Goal: Transaction & Acquisition: Purchase product/service

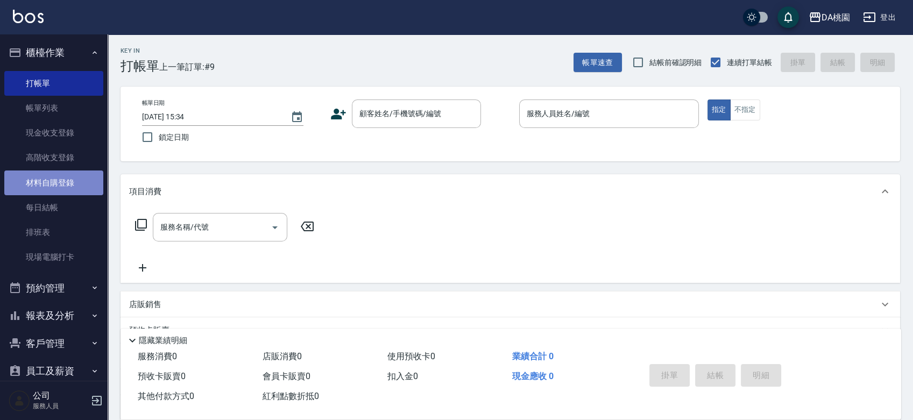
click at [59, 185] on link "材料自購登錄" at bounding box center [53, 183] width 99 height 25
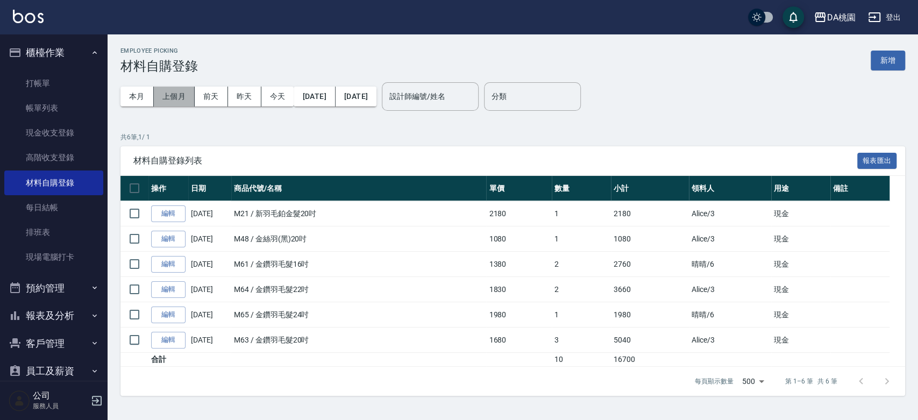
click at [179, 97] on button "上個月" at bounding box center [174, 97] width 41 height 20
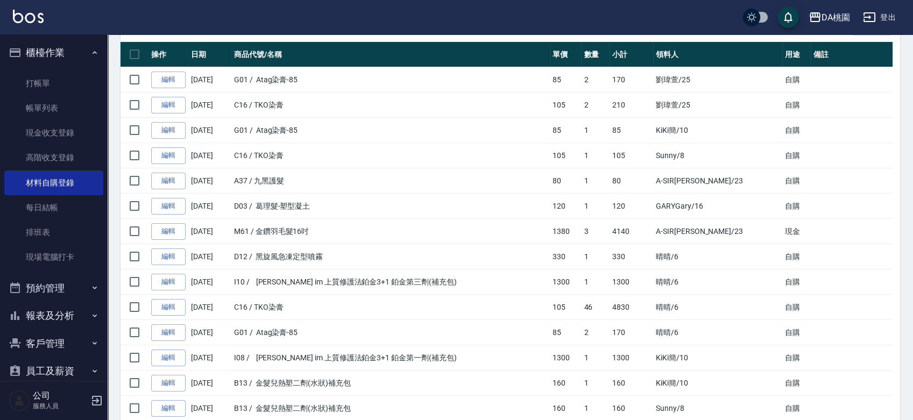
scroll to position [239, 0]
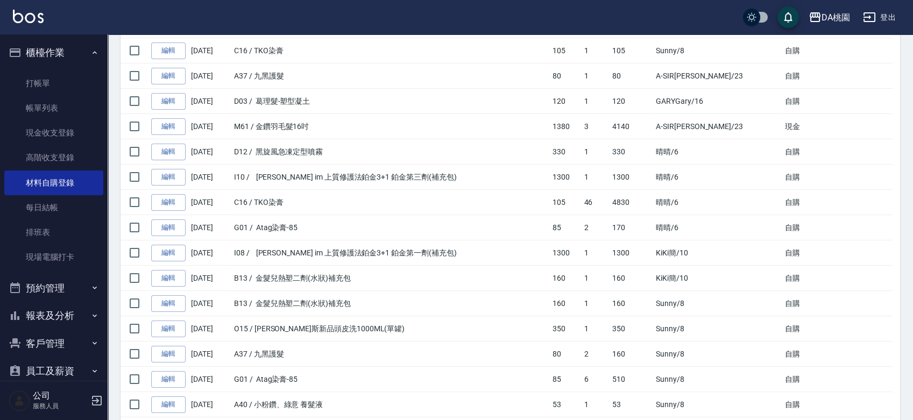
click at [59, 322] on button "報表及分析" at bounding box center [53, 316] width 99 height 28
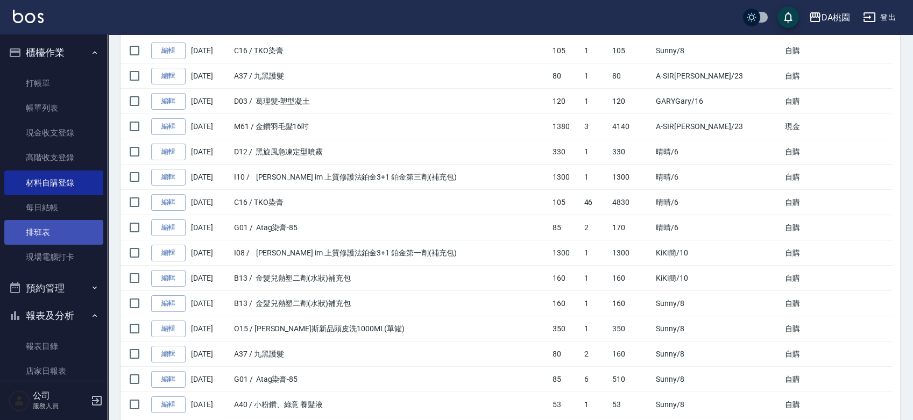
scroll to position [418, 0]
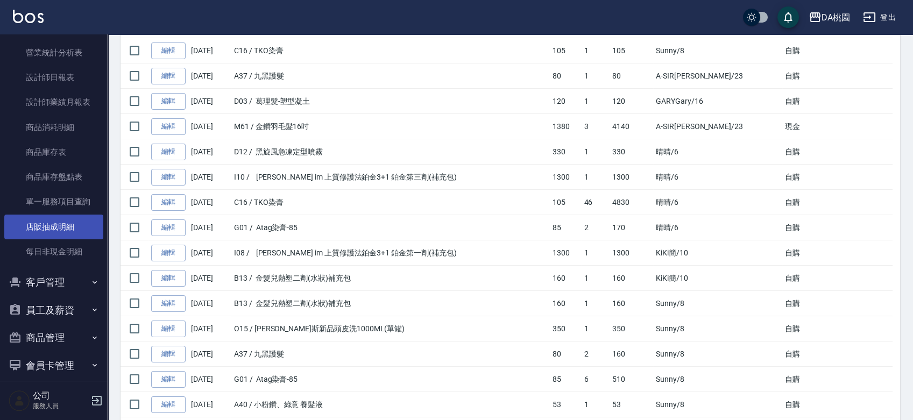
click at [66, 235] on link "店販抽成明細" at bounding box center [53, 227] width 99 height 25
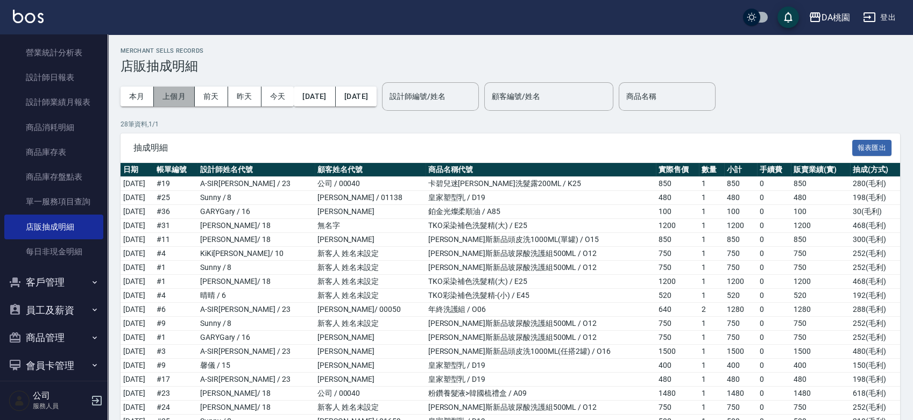
click at [171, 92] on button "上個月" at bounding box center [174, 97] width 41 height 20
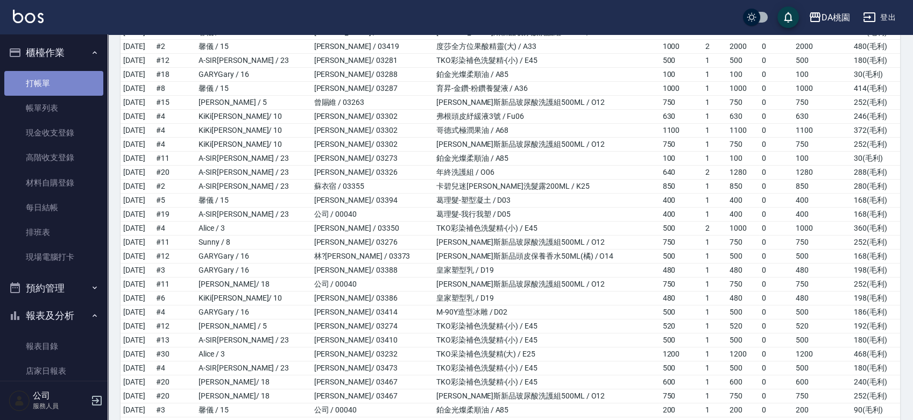
click at [56, 83] on link "打帳單" at bounding box center [53, 83] width 99 height 25
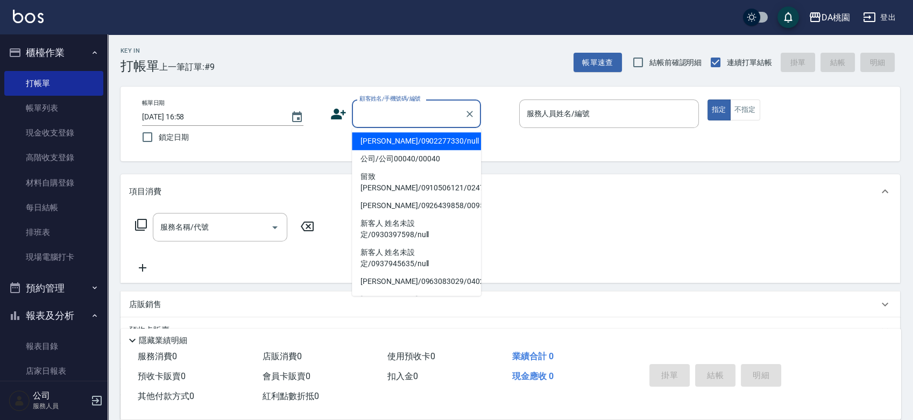
click at [405, 107] on input "顧客姓名/手機號碼/編號" at bounding box center [408, 113] width 103 height 19
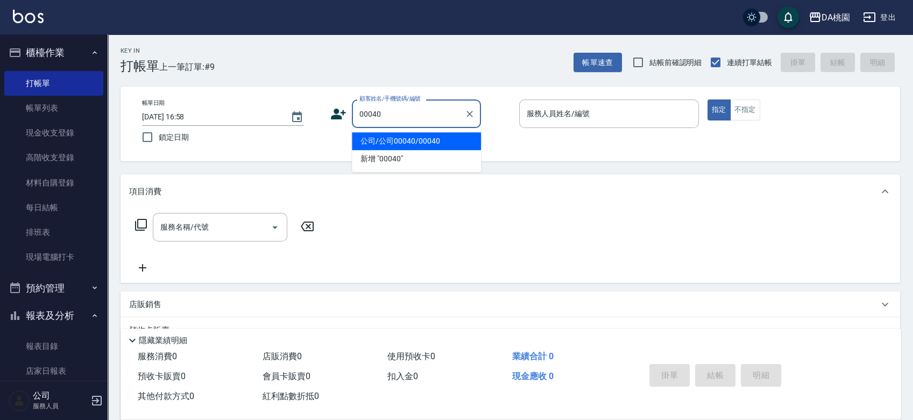
type input "公司/公司00040/00040"
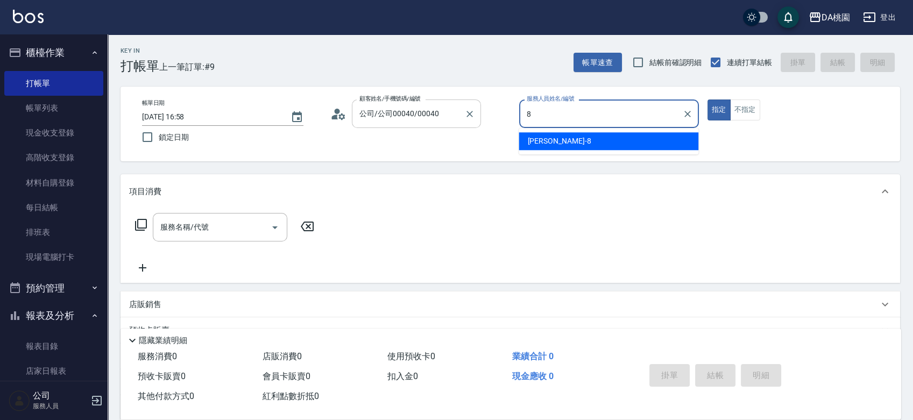
type input "[PERSON_NAME]-8"
type button "true"
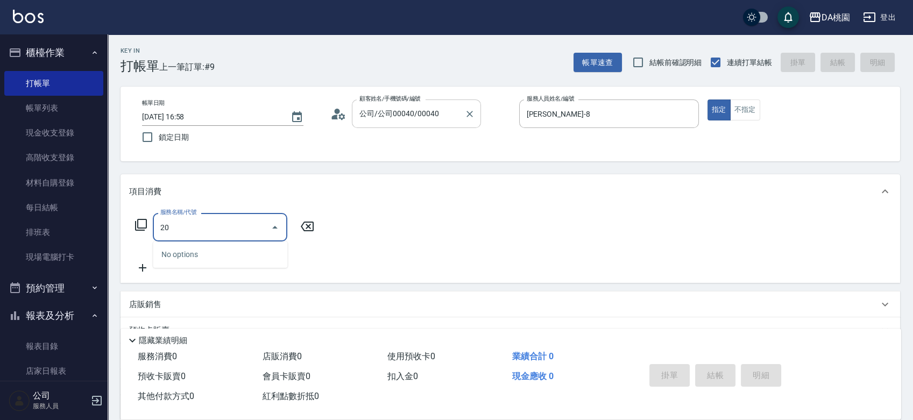
type input "200"
type input "150"
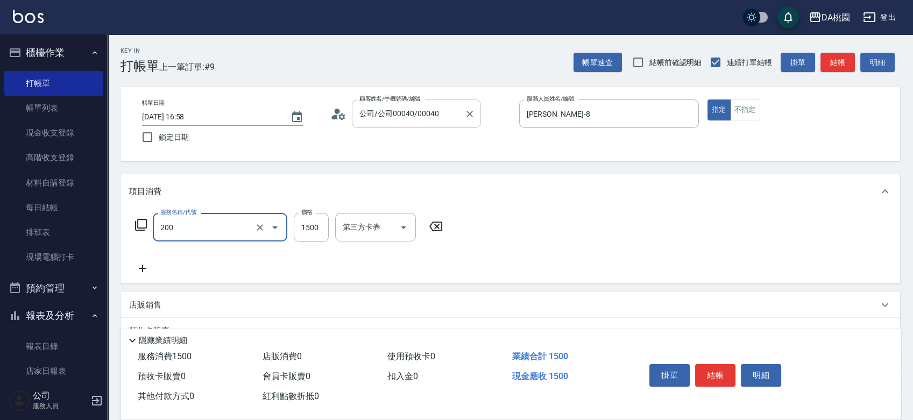
type input "離子燙(200)"
type input "0"
type input "180"
type input "10"
type input "1800"
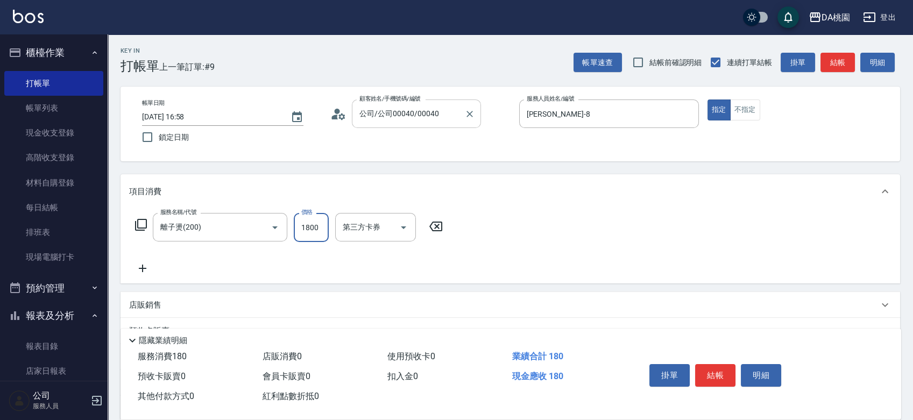
type input "180"
type input "1800"
click at [422, 303] on div "店販銷售" at bounding box center [503, 305] width 749 height 11
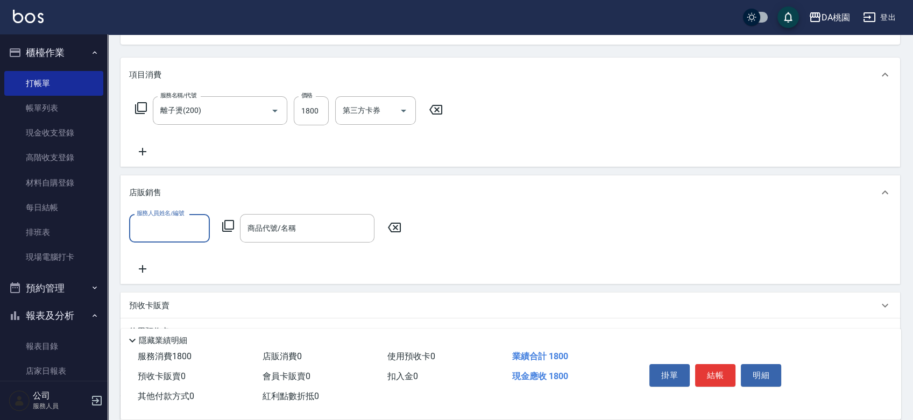
scroll to position [119, 0]
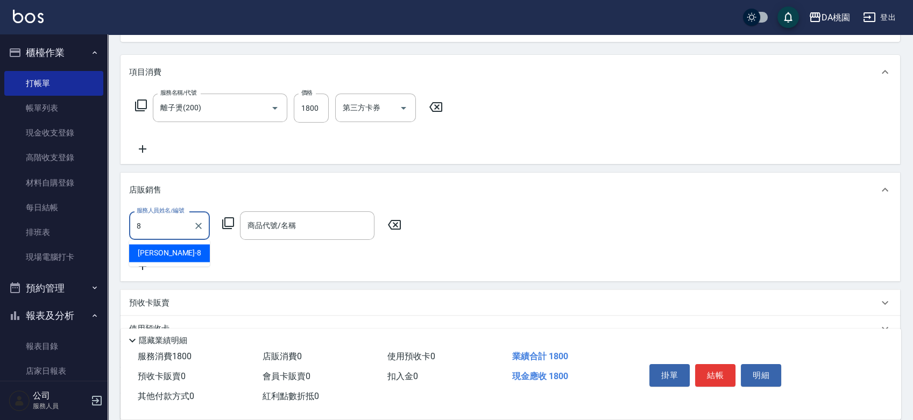
type input "[PERSON_NAME]-8"
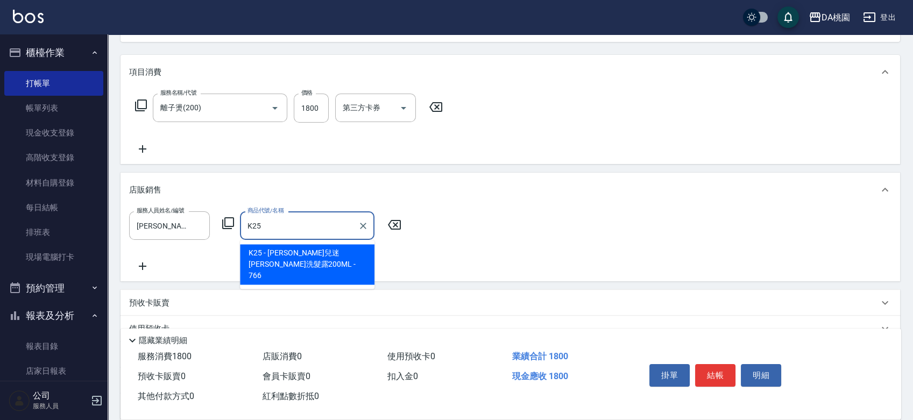
type input "卡碧兒迷[PERSON_NAME]洗髮露200ML"
type input "250"
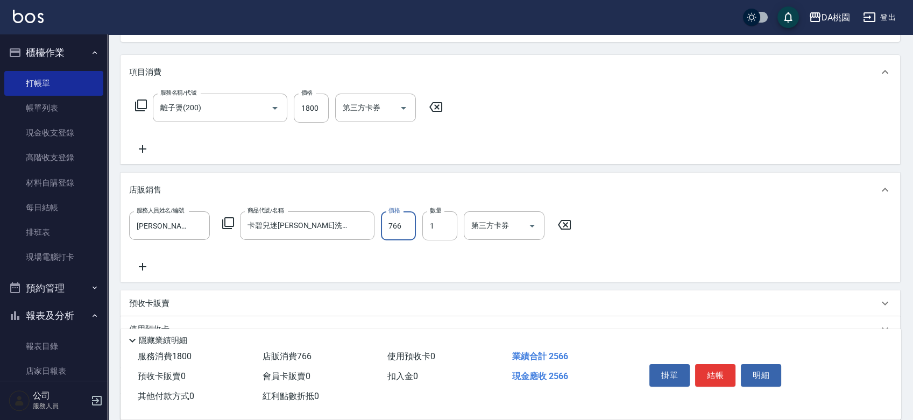
type input "1"
type input "180"
type input "100"
type input "190"
type input "1000"
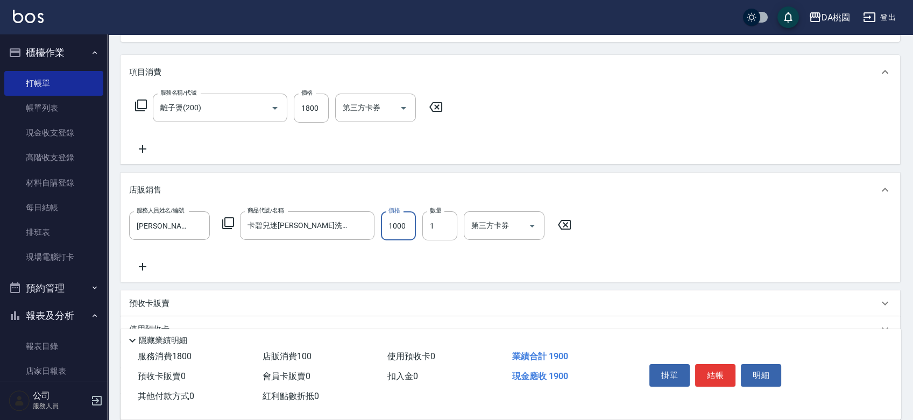
type input "280"
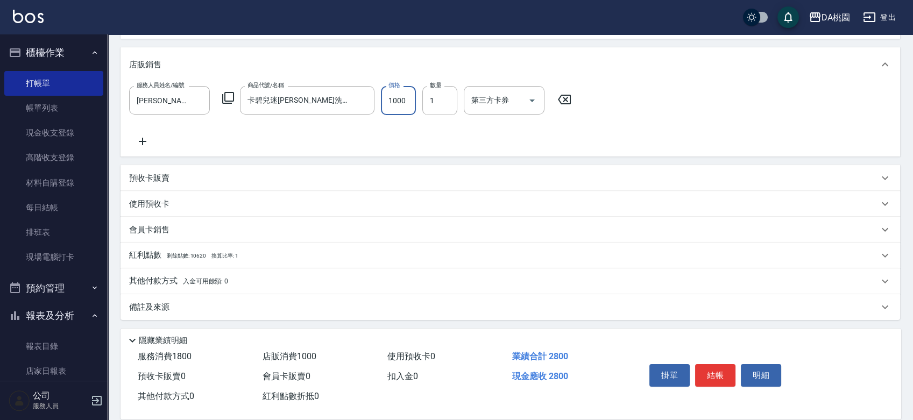
scroll to position [246, 0]
type input "1000"
click at [216, 277] on span "入金可用餘額: 0" at bounding box center [206, 281] width 46 height 8
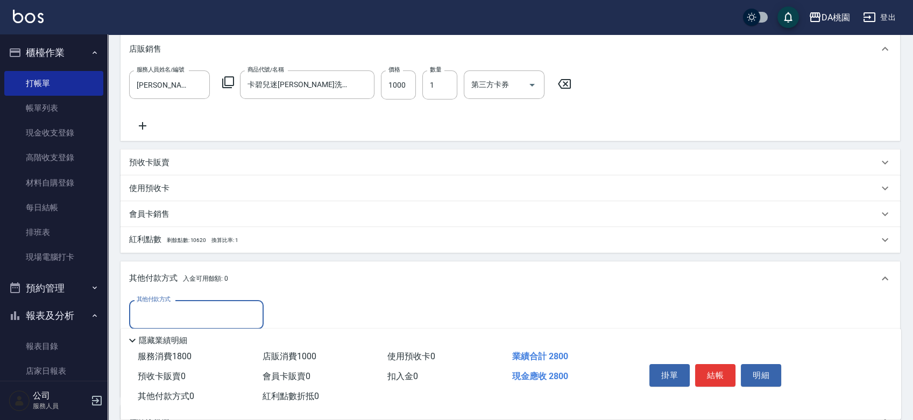
scroll to position [366, 0]
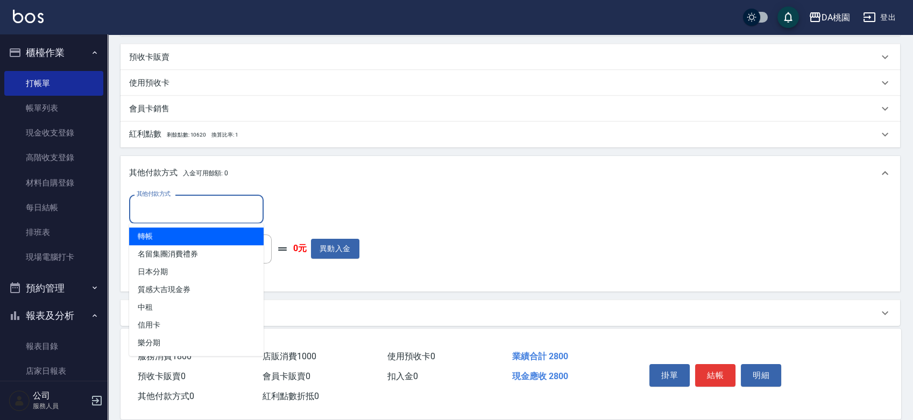
click at [191, 207] on input "其他付款方式" at bounding box center [196, 209] width 125 height 19
click at [186, 233] on span "轉帳" at bounding box center [196, 237] width 134 height 18
type input "轉帳"
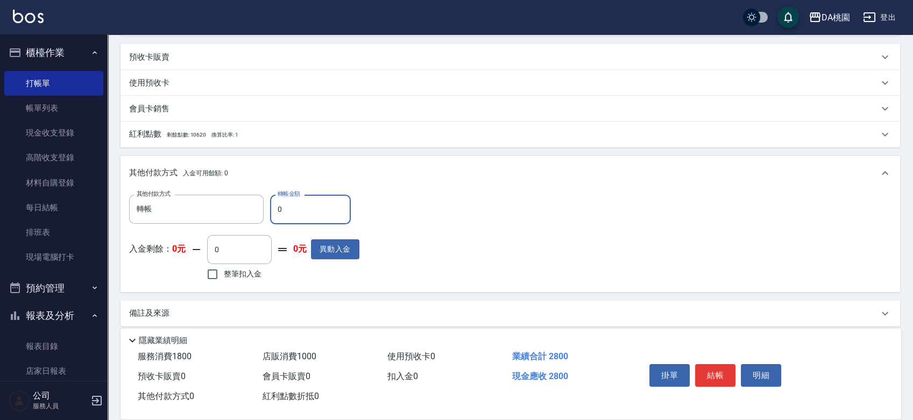
type input "20"
type input "270"
type input "280"
type input "250"
type input "2800"
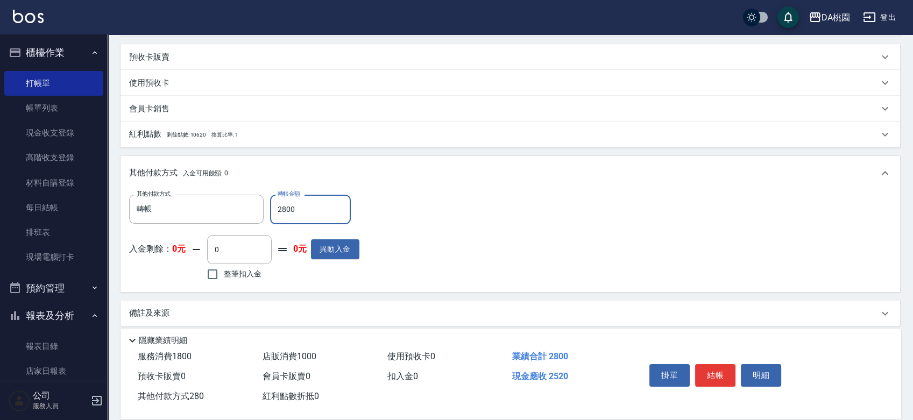
type input "0"
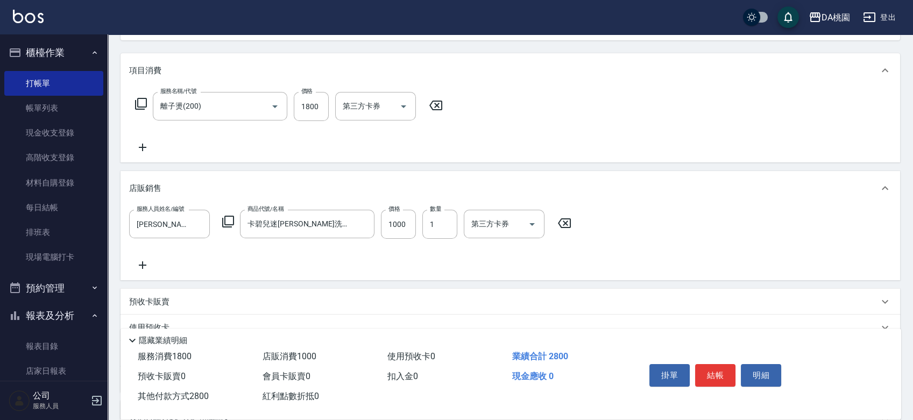
scroll to position [0, 0]
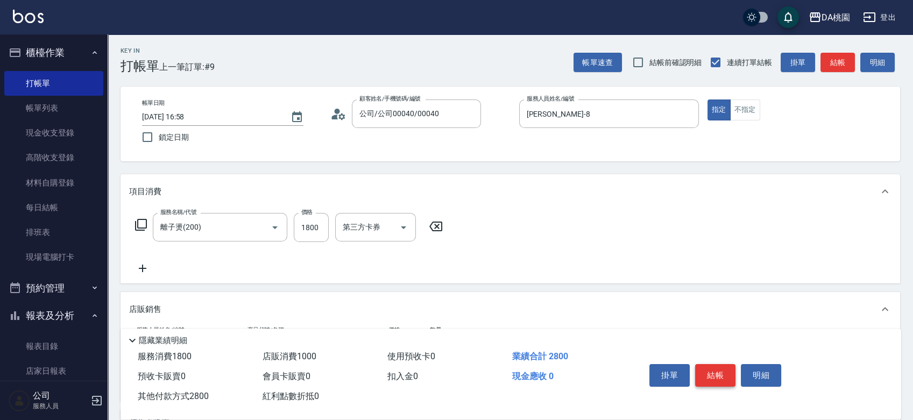
type input "2800"
click at [717, 369] on button "結帳" at bounding box center [715, 375] width 40 height 23
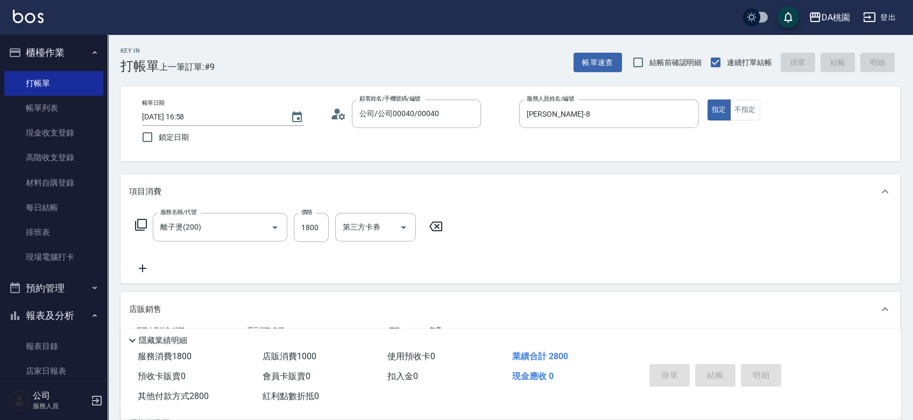
type input "[DATE] 16:59"
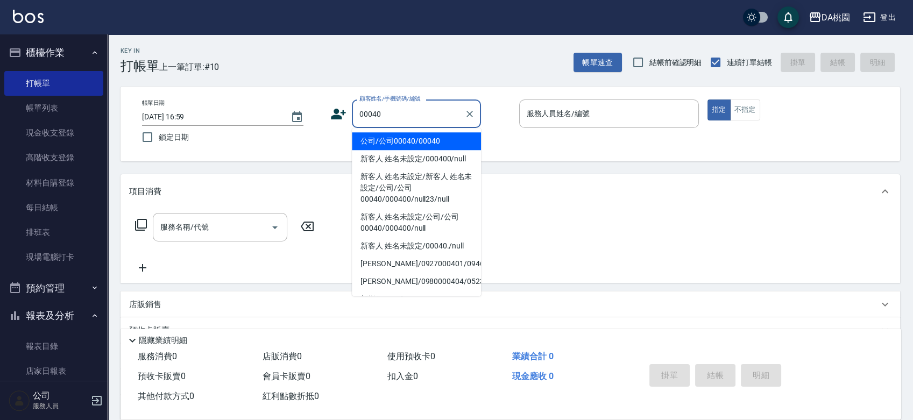
type input "公司/公司00040/00040"
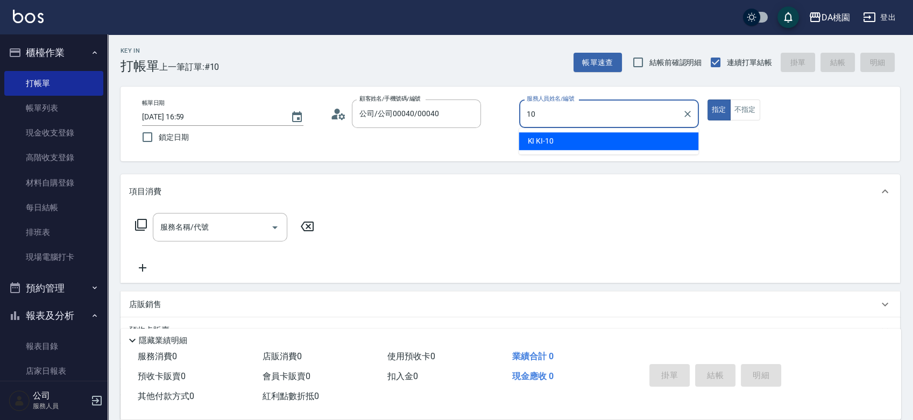
type input "KI KI -10"
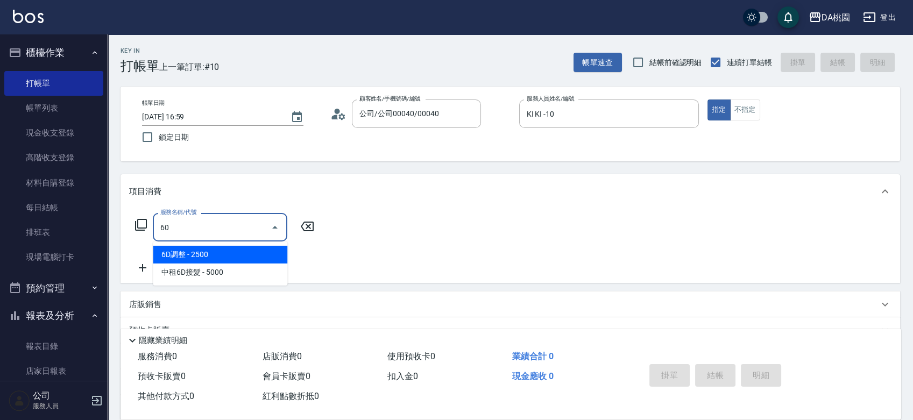
type input "608"
type input "120"
type input "鱗脂質護髮(608)"
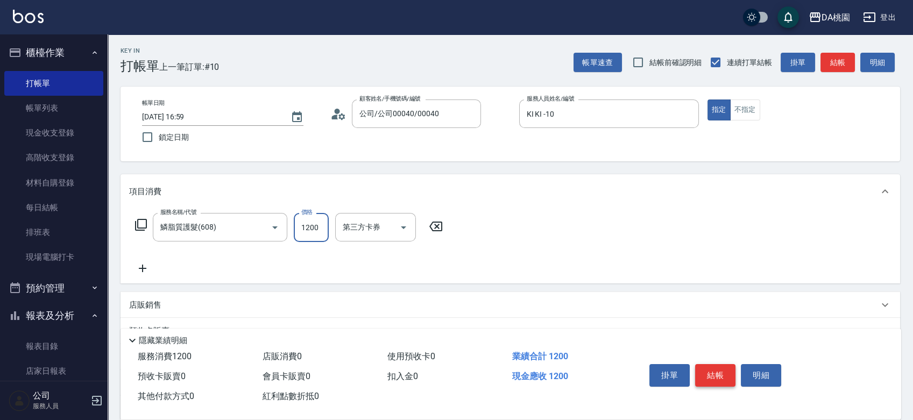
type input "2"
type input "0"
type input "200"
type input "2000"
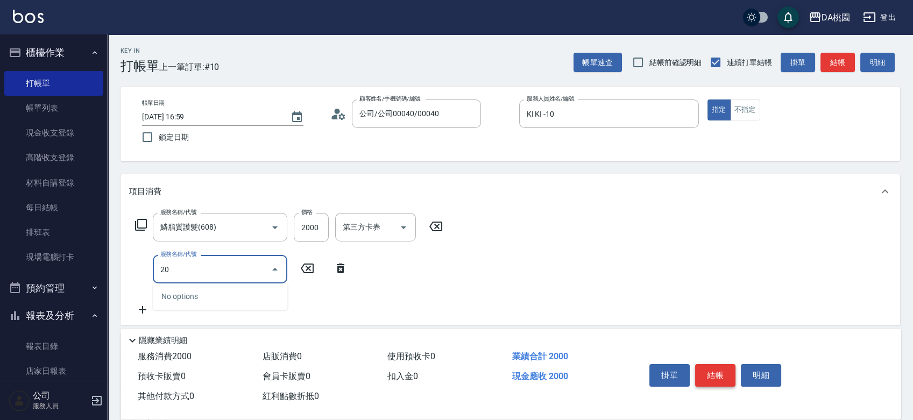
type input "200"
type input "350"
type input "離子燙(200)"
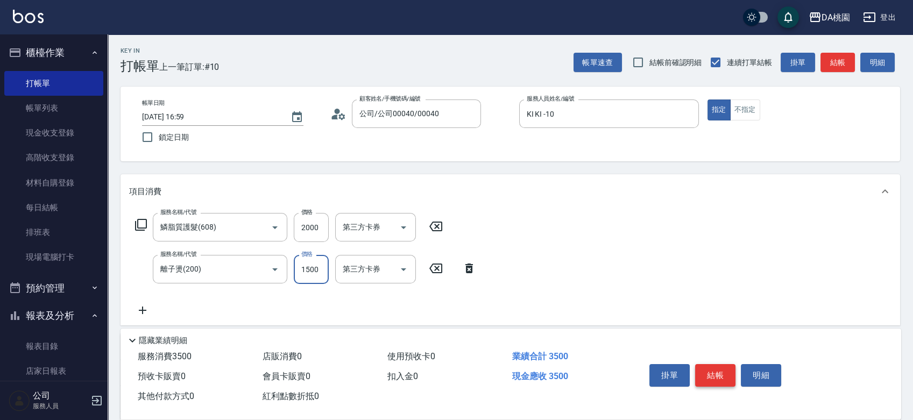
type input "200"
type input "300"
type input "230"
type input "3000"
type input "500"
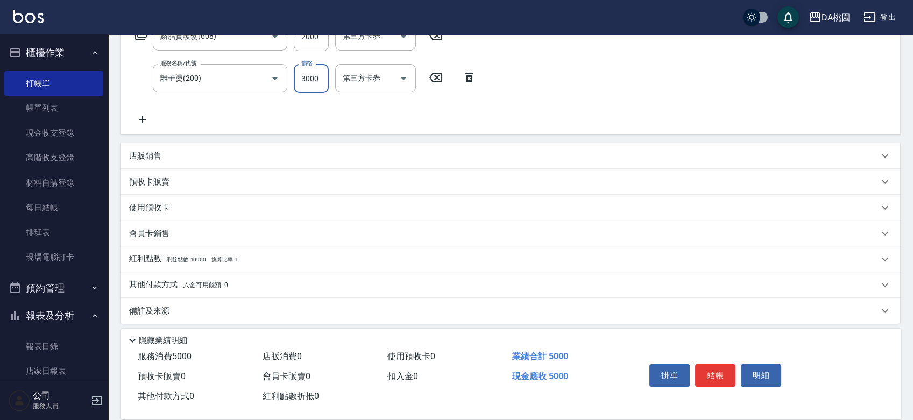
scroll to position [196, 0]
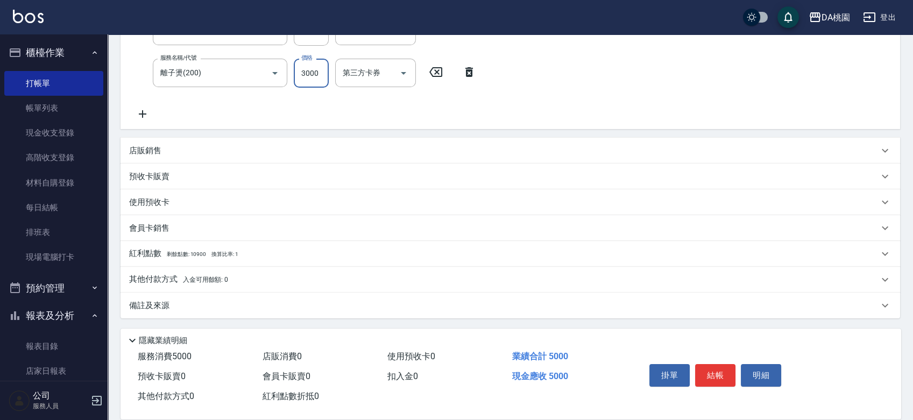
type input "3000"
click at [261, 280] on div "其他付款方式 入金可用餘額: 0" at bounding box center [503, 280] width 749 height 12
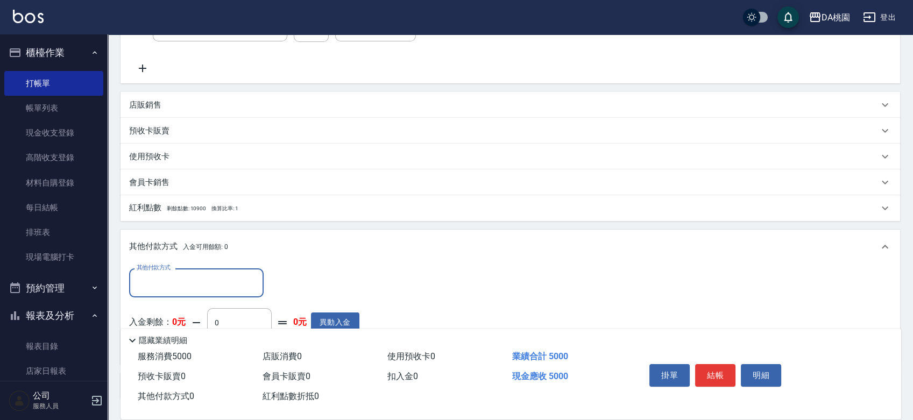
scroll to position [316, 0]
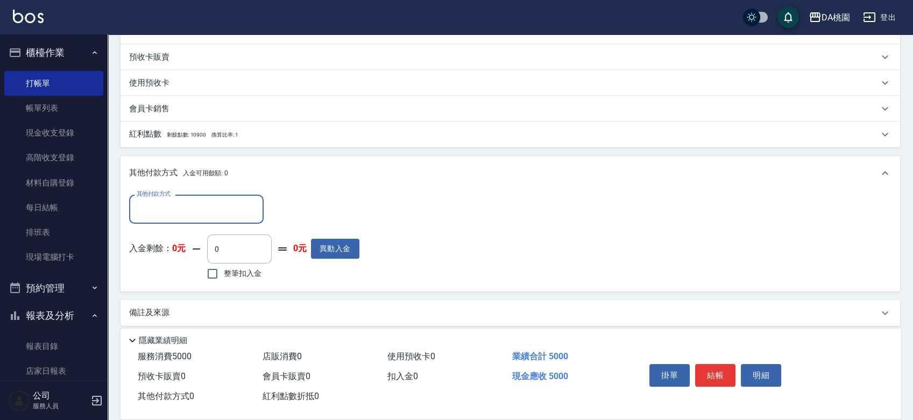
click at [185, 209] on input "其他付款方式" at bounding box center [196, 209] width 125 height 19
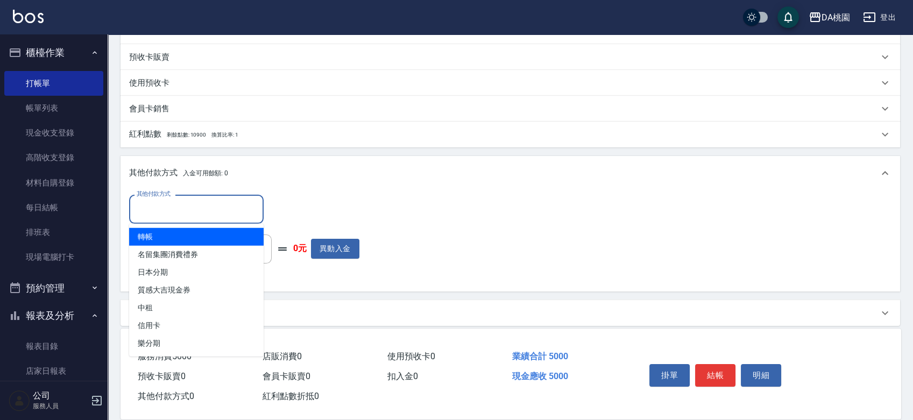
click at [186, 240] on span "轉帳" at bounding box center [196, 237] width 134 height 18
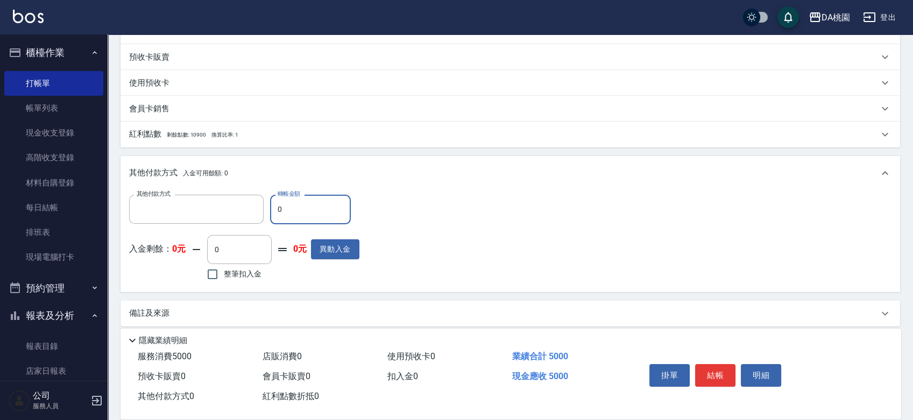
type input "轉帳"
type input "50"
type input "490"
type input "500"
type input "450"
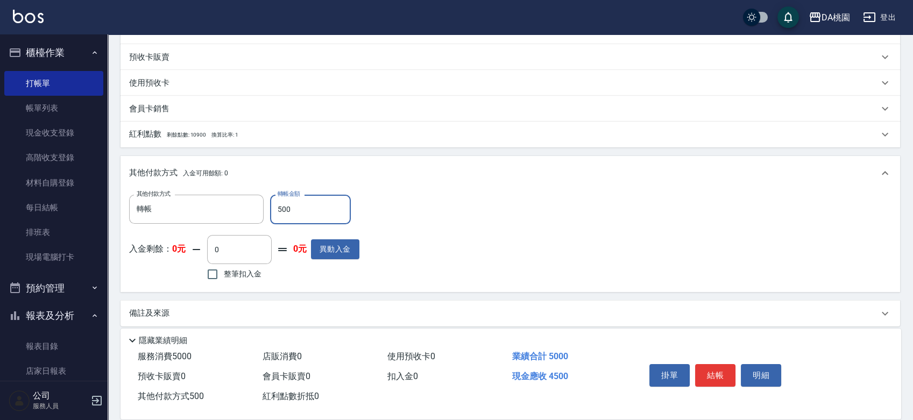
type input "5000"
type input "0"
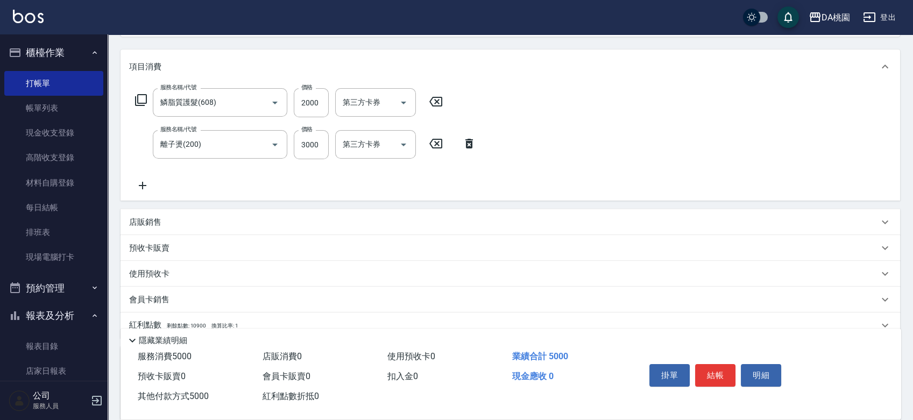
scroll to position [0, 0]
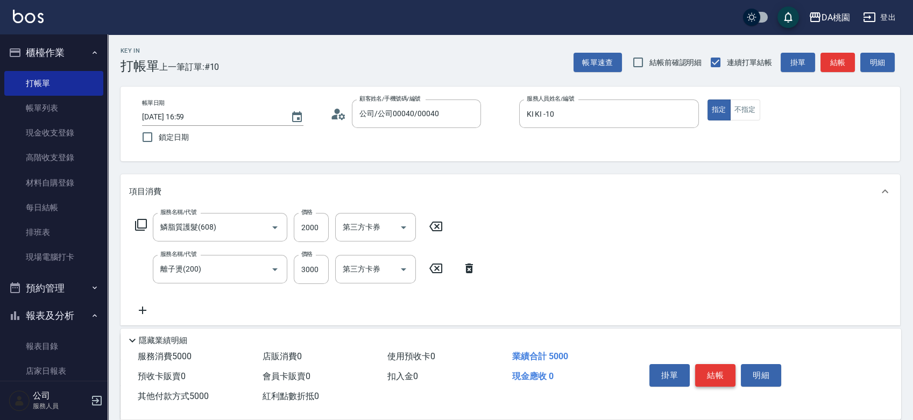
type input "5000"
click at [713, 364] on button "結帳" at bounding box center [715, 375] width 40 height 23
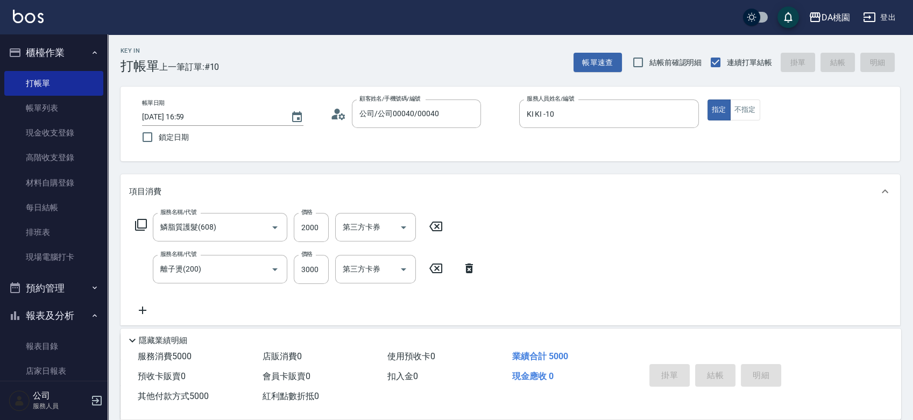
type input "[DATE] 17:00"
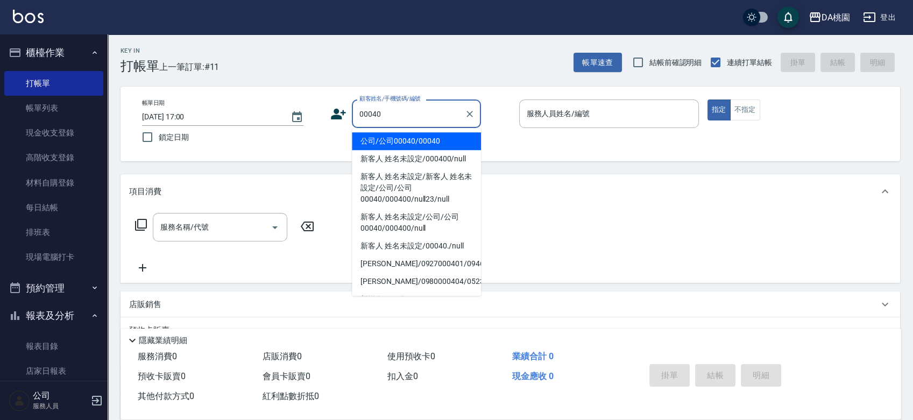
type input "公司/公司00040/00040"
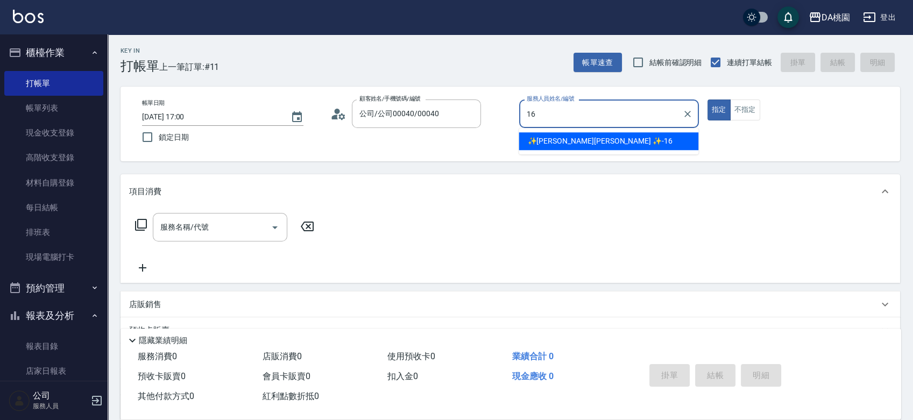
type input "✨[PERSON_NAME][PERSON_NAME] ✨-16"
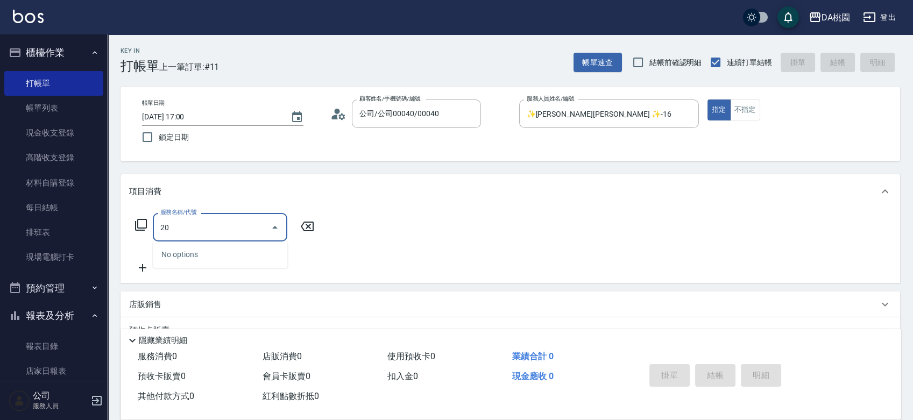
type input "201"
type input "150"
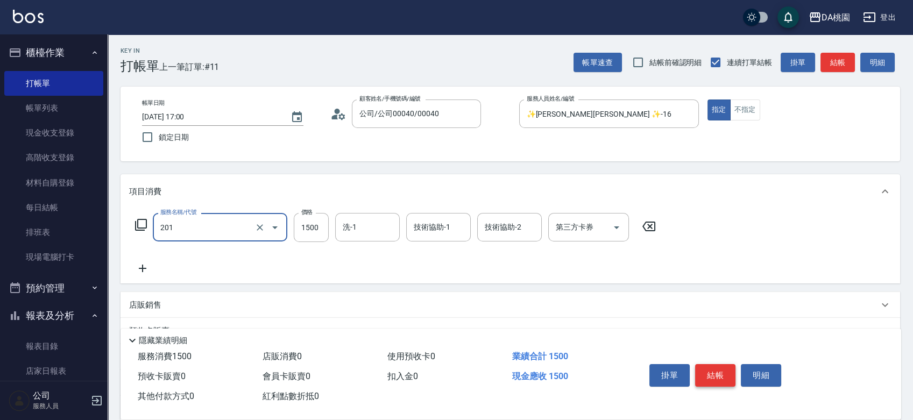
type input "離子燙-互助(201)"
type input "2"
type input "0"
type input "240"
type input "20"
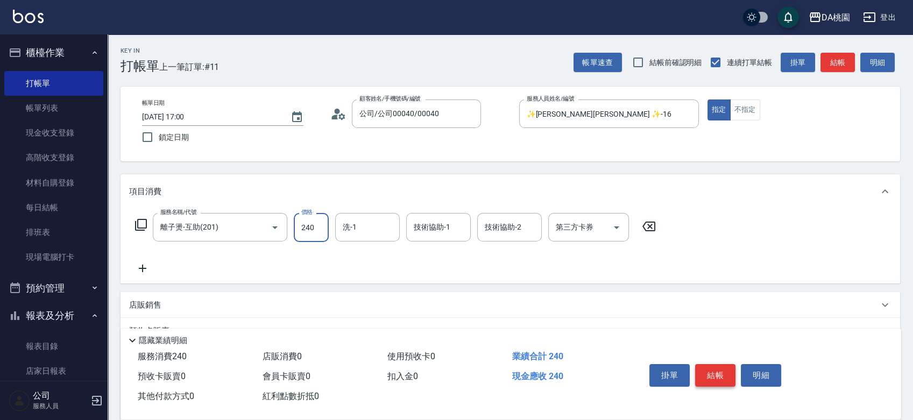
type input "2400"
type input "240"
type input "2400"
type input "可可-19"
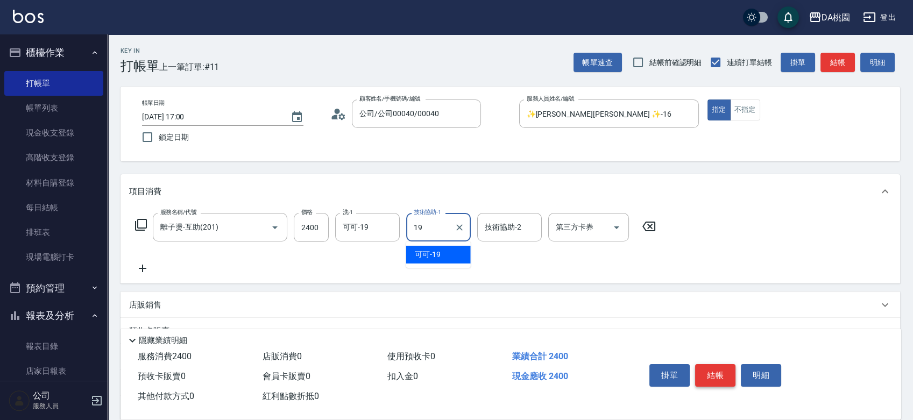
type input "可可-19"
click at [727, 305] on div "店販銷售" at bounding box center [503, 305] width 749 height 11
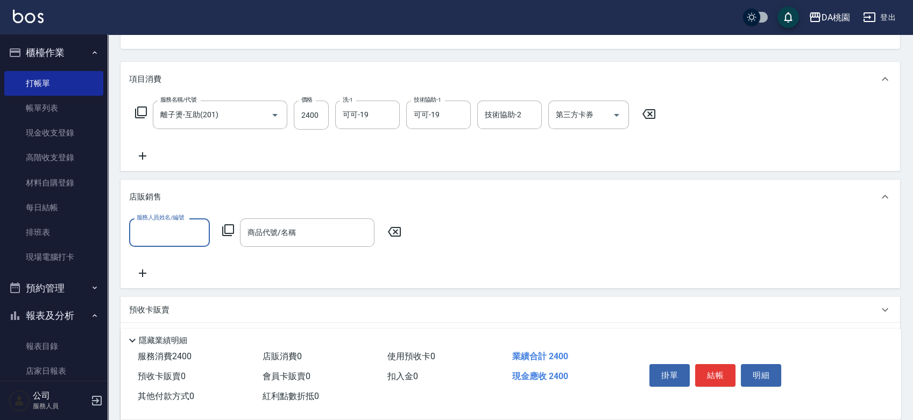
scroll to position [119, 0]
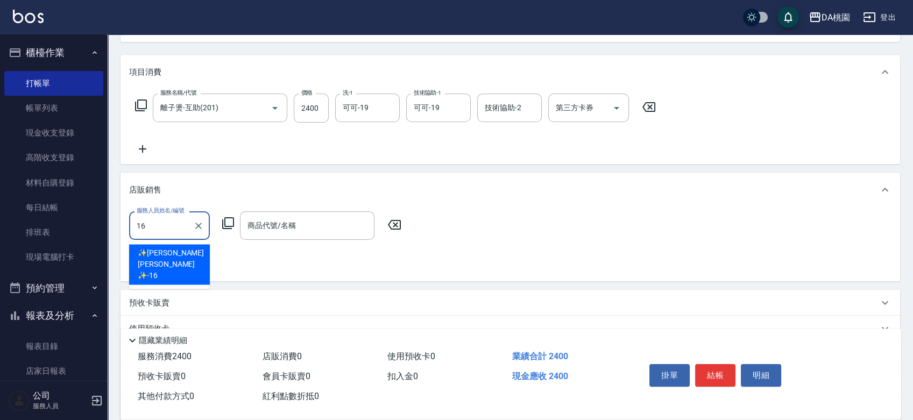
type input "✨[PERSON_NAME][PERSON_NAME] ✨-16"
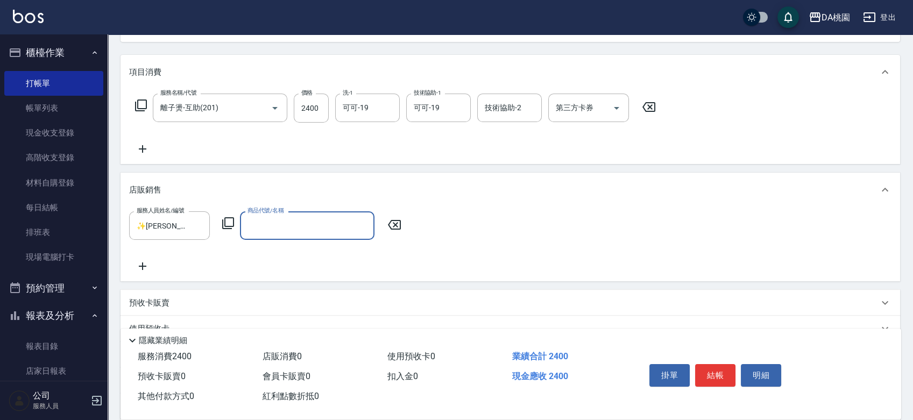
type input "1"
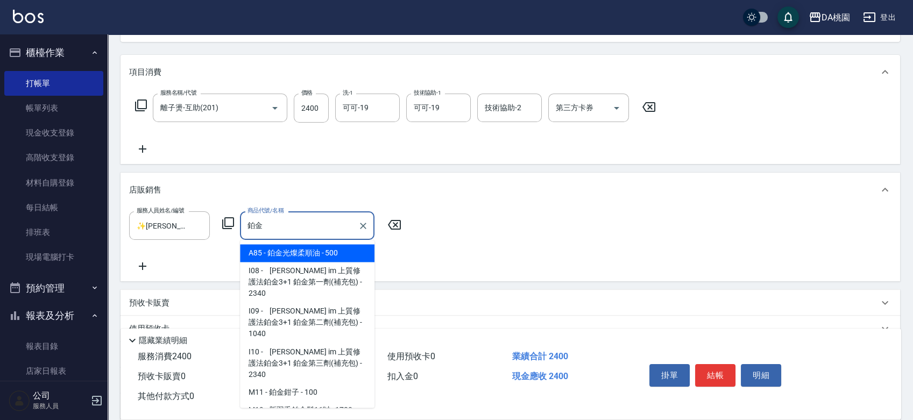
type input "鉑金光燦柔順油"
type input "290"
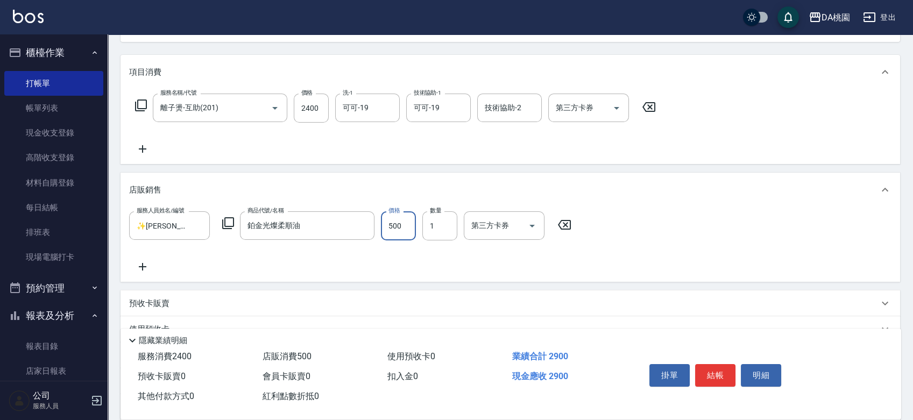
type input "1"
type input "240"
type input "100"
type input "250"
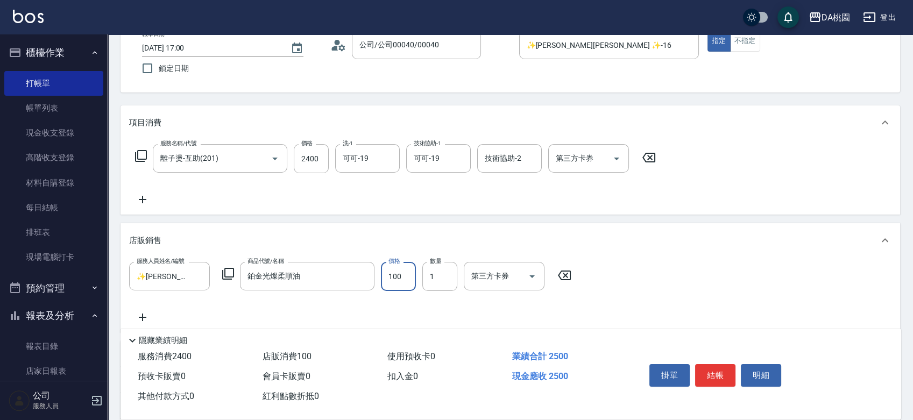
scroll to position [0, 0]
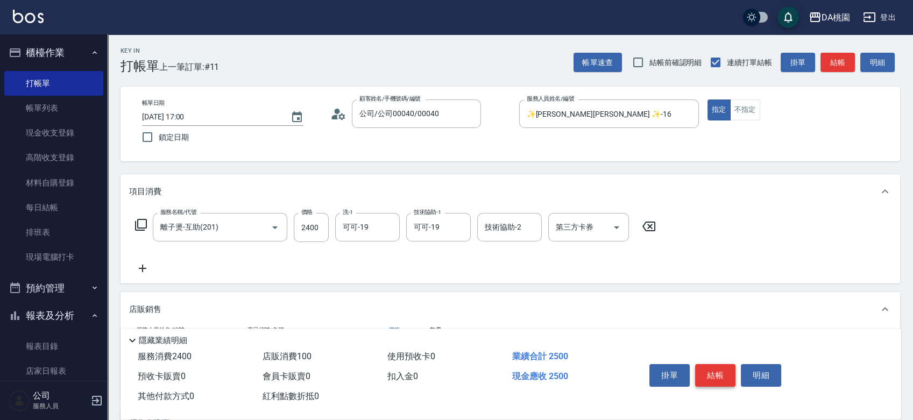
type input "100"
click at [717, 367] on button "結帳" at bounding box center [715, 375] width 40 height 23
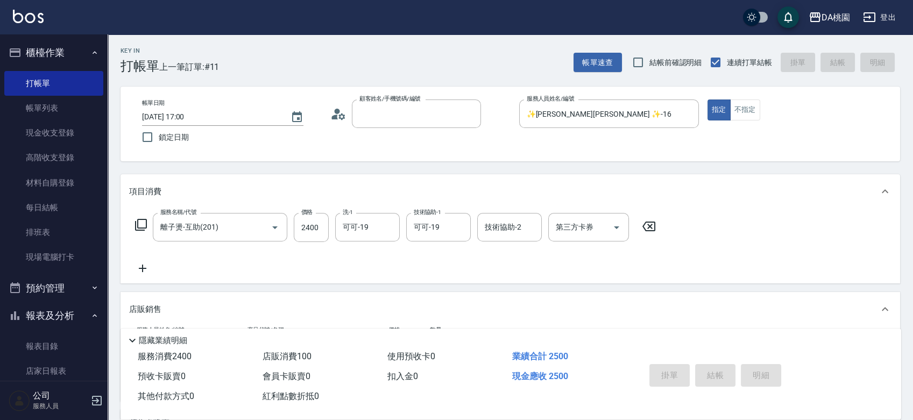
type input "0"
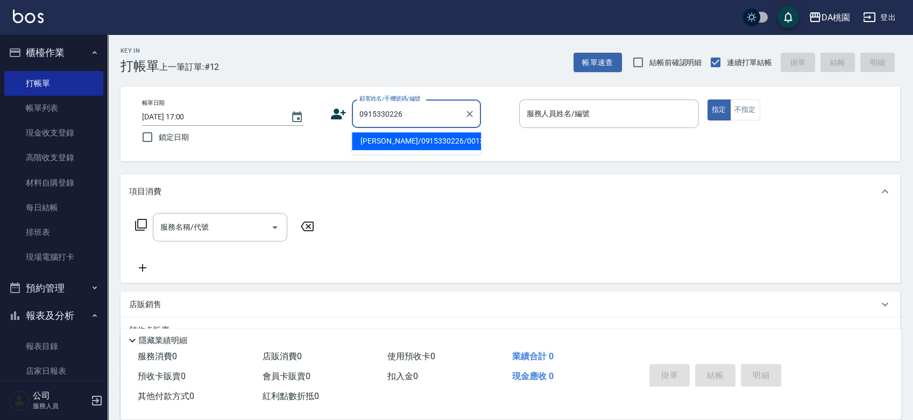
type input "[PERSON_NAME]/0915330226/00139"
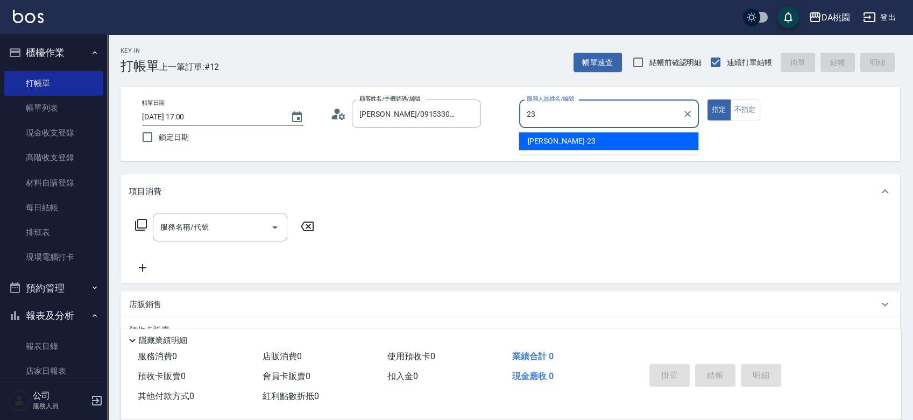
type input "[PERSON_NAME] -23"
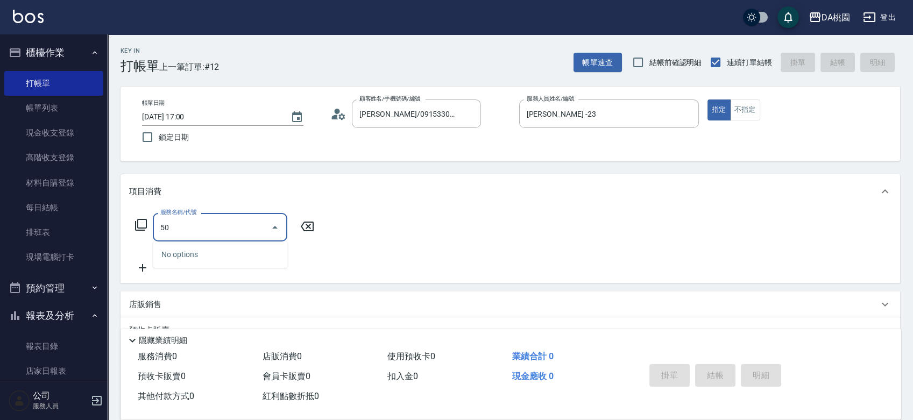
type input "500"
type input "20"
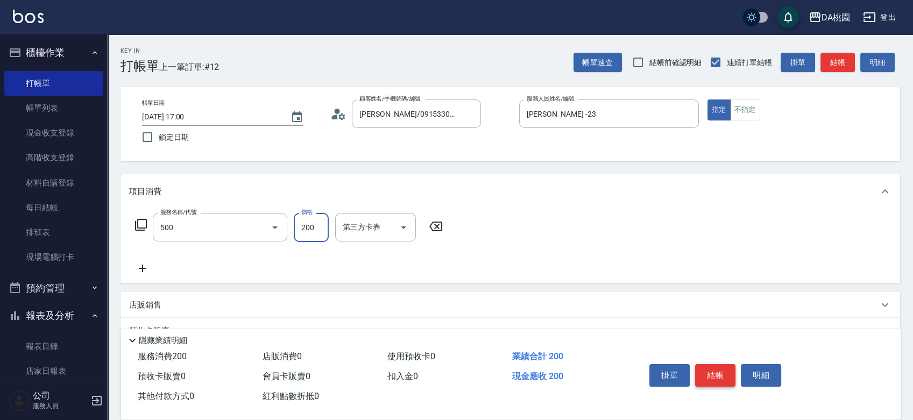
type input "洗髮(500)"
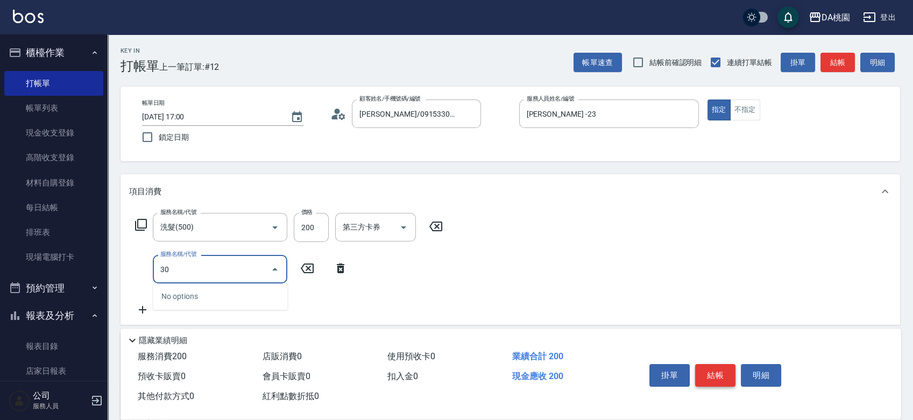
type input "303"
type input "50"
type input "A級剪髮(303)"
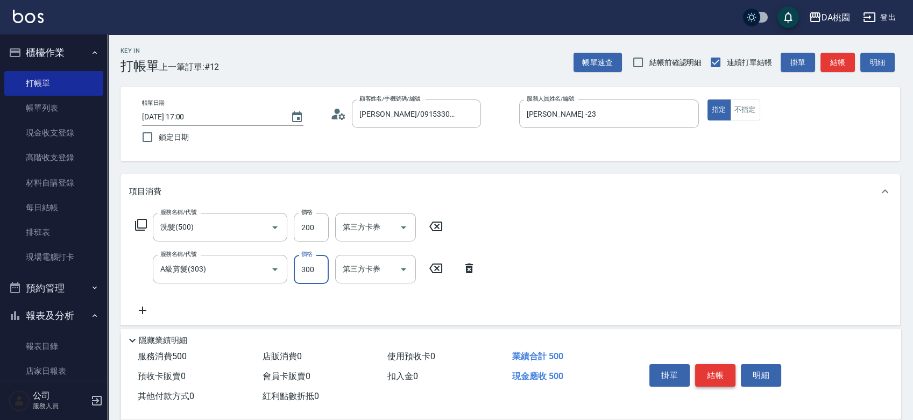
type input "5"
type input "20"
type input "500"
type input "70"
type input "500"
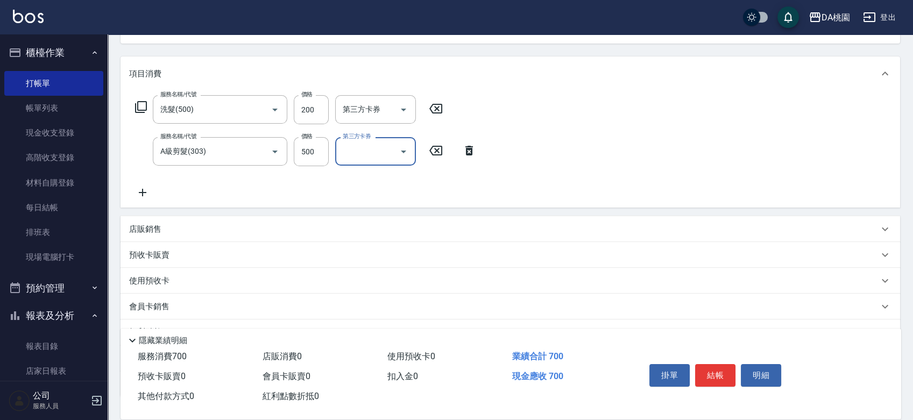
scroll to position [119, 0]
click at [719, 228] on div "店販銷售" at bounding box center [503, 227] width 749 height 11
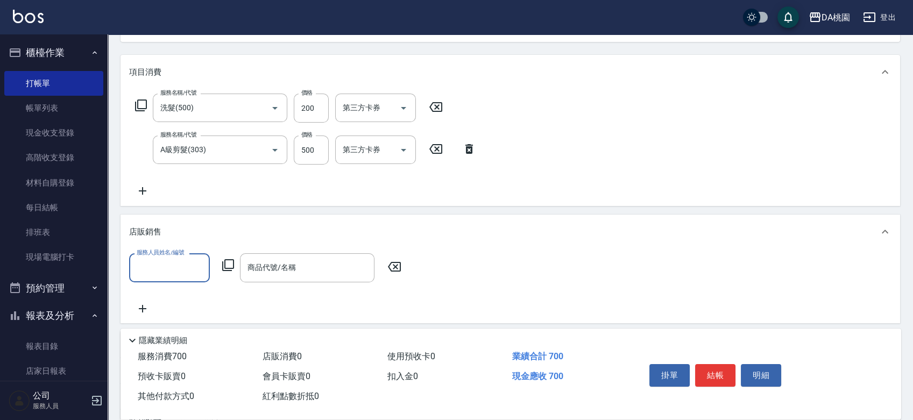
scroll to position [0, 0]
type input "[PERSON_NAME] -23"
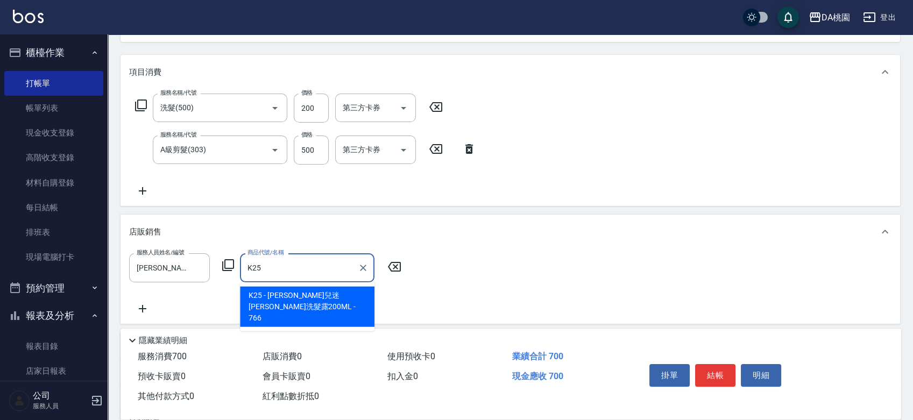
type input "卡碧兒迷[PERSON_NAME]洗髮露200ML"
type input "140"
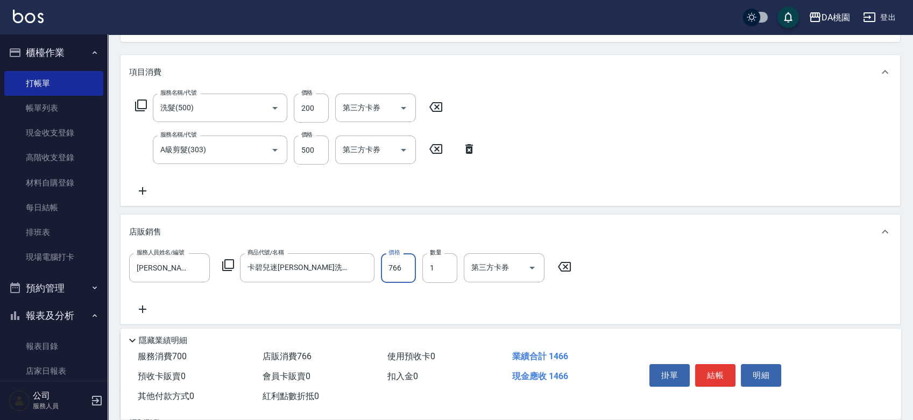
type input "8"
type input "70"
type input "800"
type input "150"
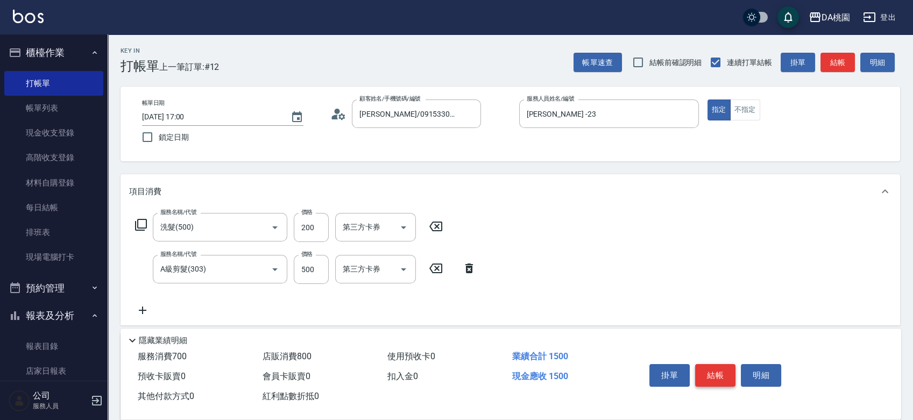
type input "800"
click at [724, 373] on button "結帳" at bounding box center [715, 375] width 40 height 23
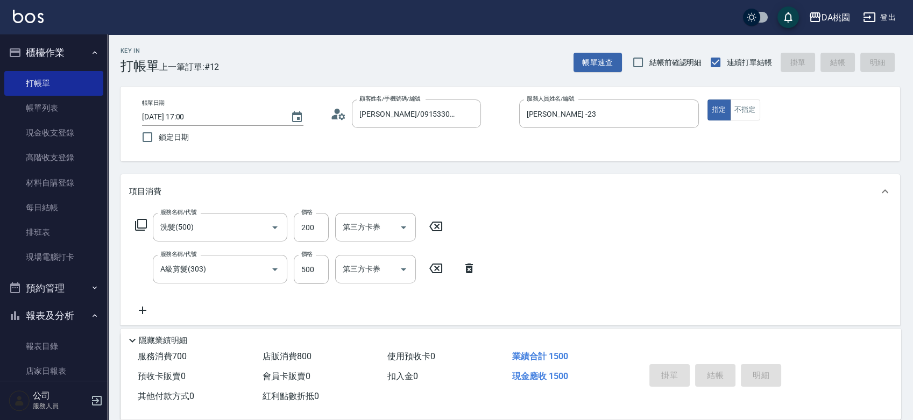
type input "[DATE] 17:01"
type input "0"
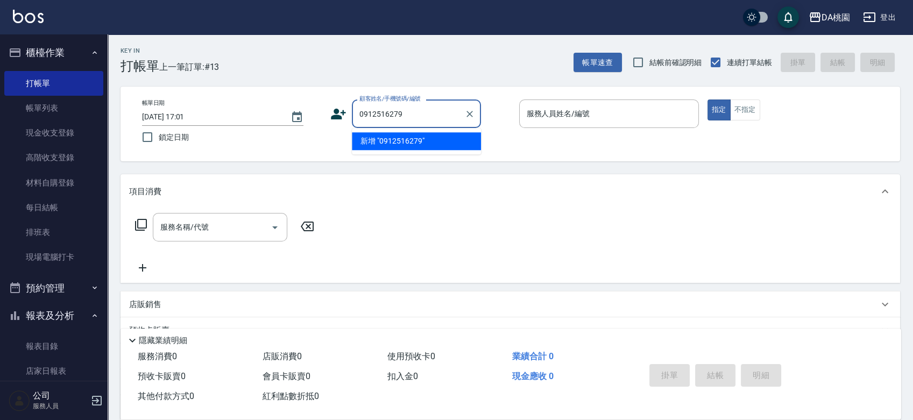
type input "0912516279"
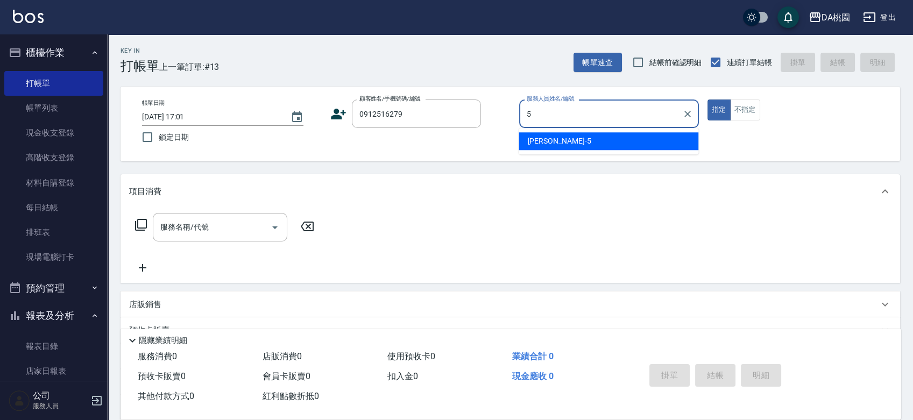
type input "[PERSON_NAME]-5"
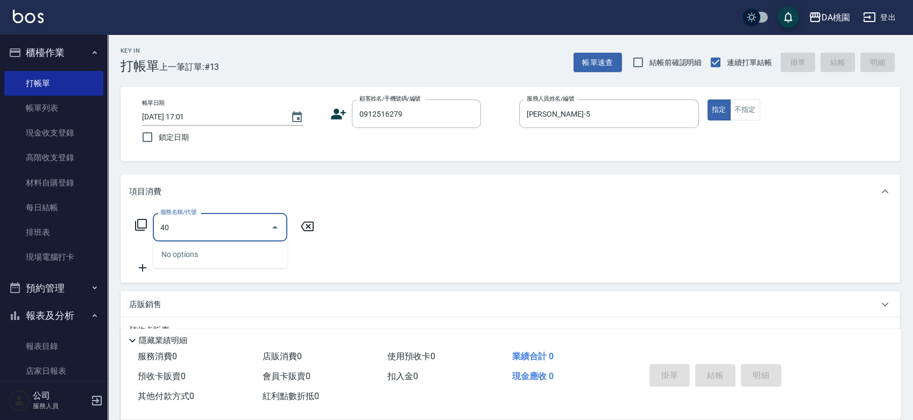
type input "400"
type input "150"
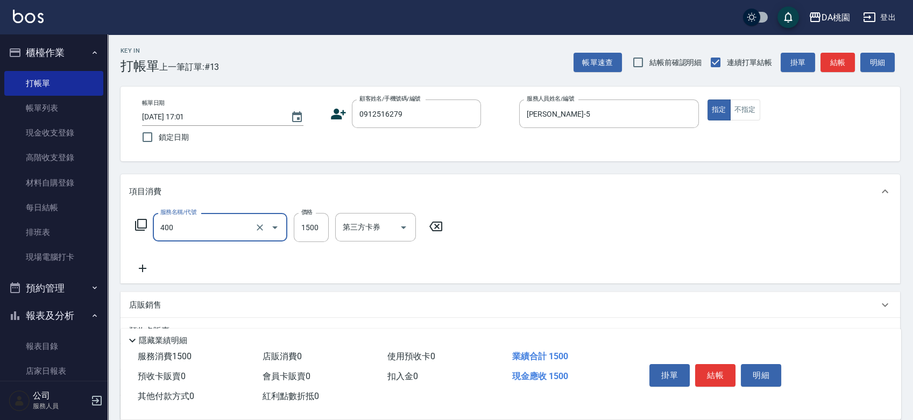
type input "染髮(400)"
type input "0"
type input "148"
type input "10"
type input "1488"
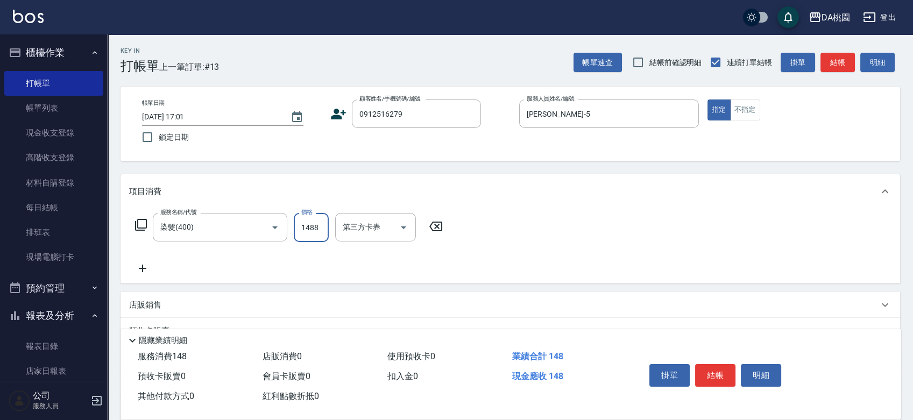
type input "140"
type input "1488"
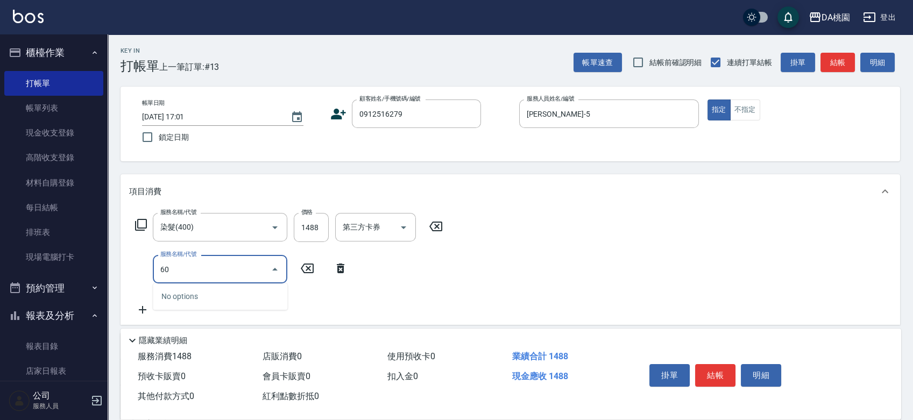
type input "608"
type input "260"
type input "鱗脂質護髮(608)"
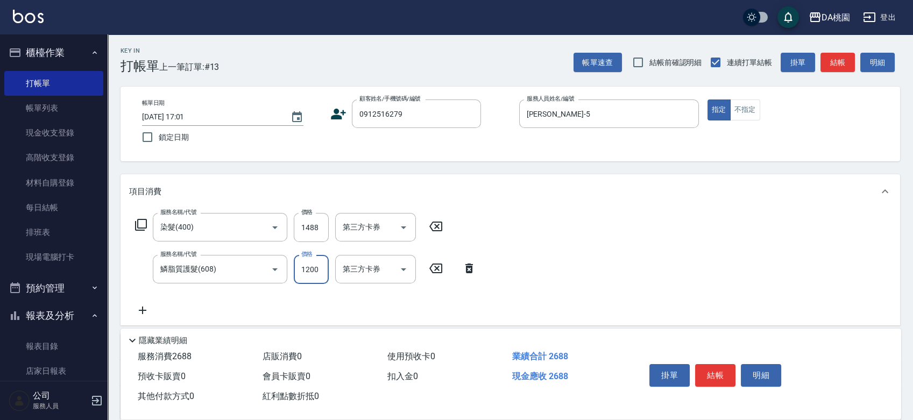
type input "2"
type input "140"
type input "20"
type input "150"
type input "200"
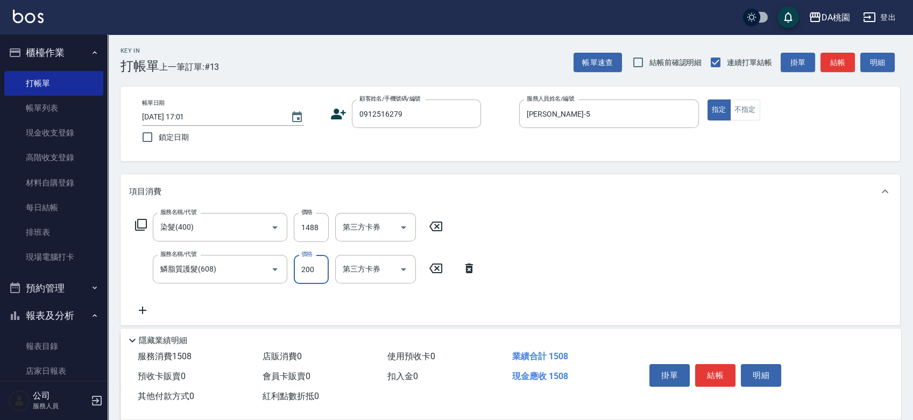
type input "160"
type input "2000"
type input "340"
type input "2000"
click at [719, 370] on button "結帳" at bounding box center [715, 375] width 40 height 23
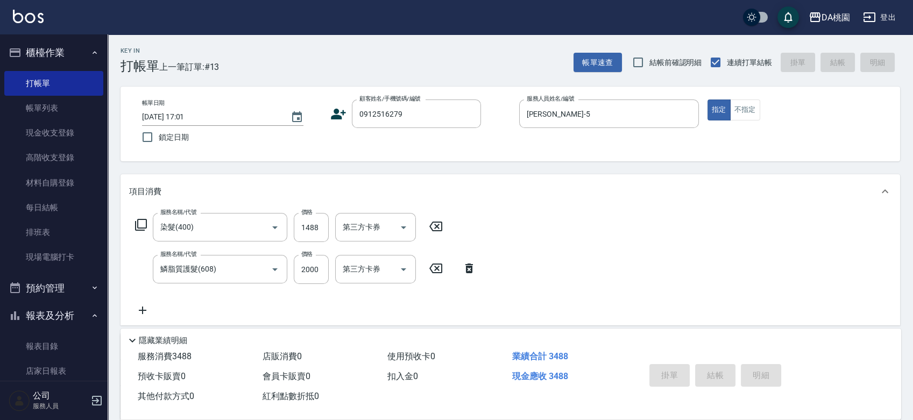
type input "0"
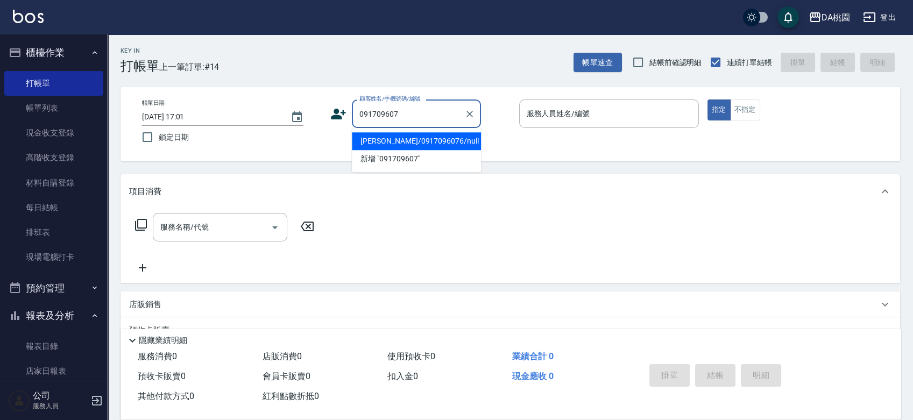
type input "0917096076"
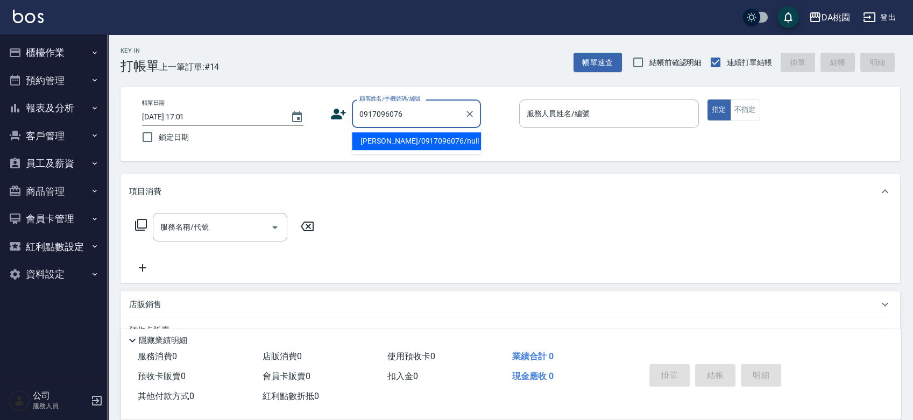
type input "林川峰/0917096076/null"
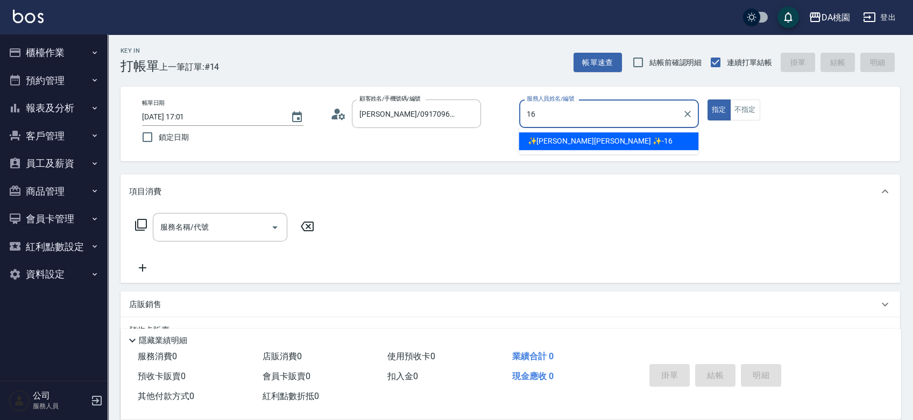
type input "✨GARY蓋瑞 ✨-16"
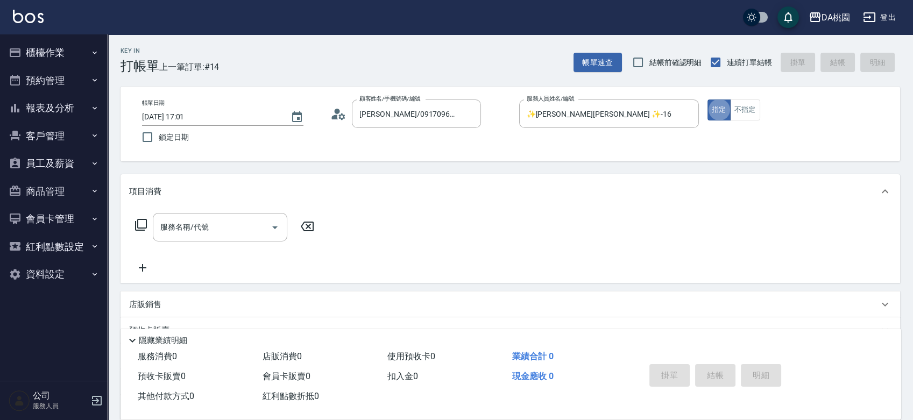
type button "true"
type input "501"
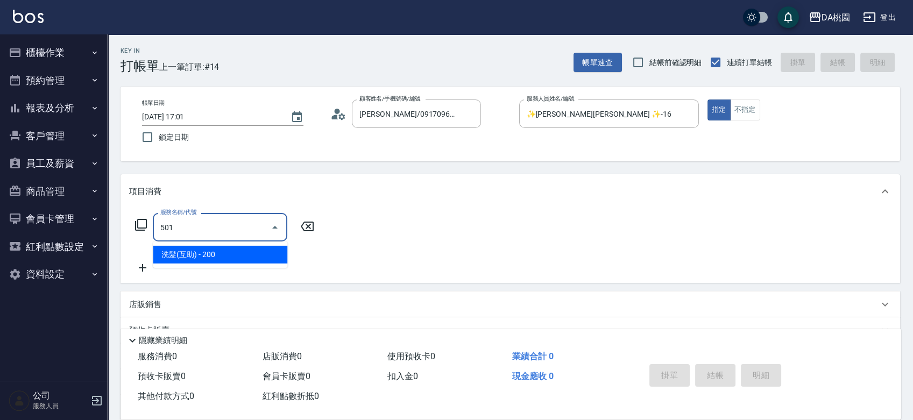
type input "20"
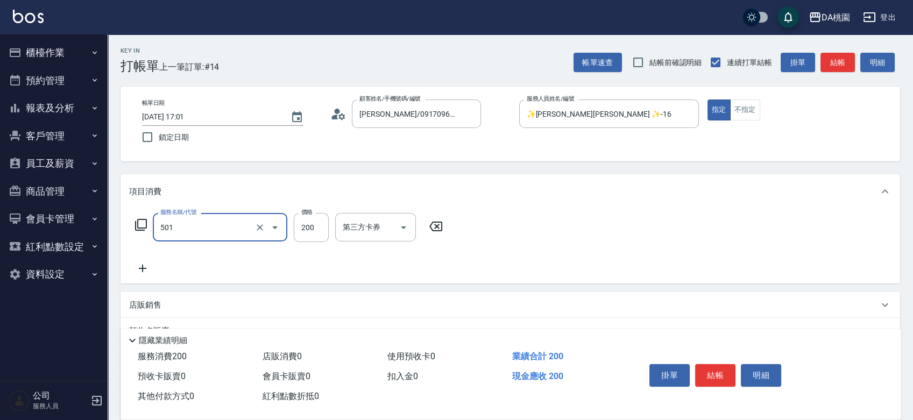
type input "洗髮(互助)(501)"
type input "0"
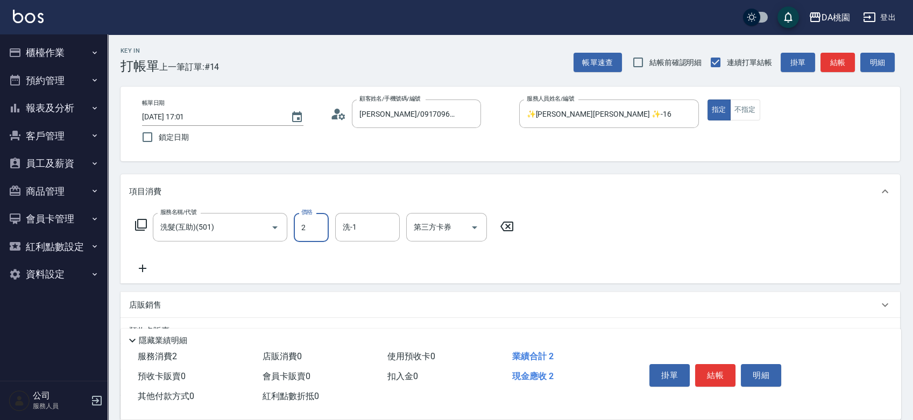
type input "25"
type input "20"
type input "250"
type input "C C-29"
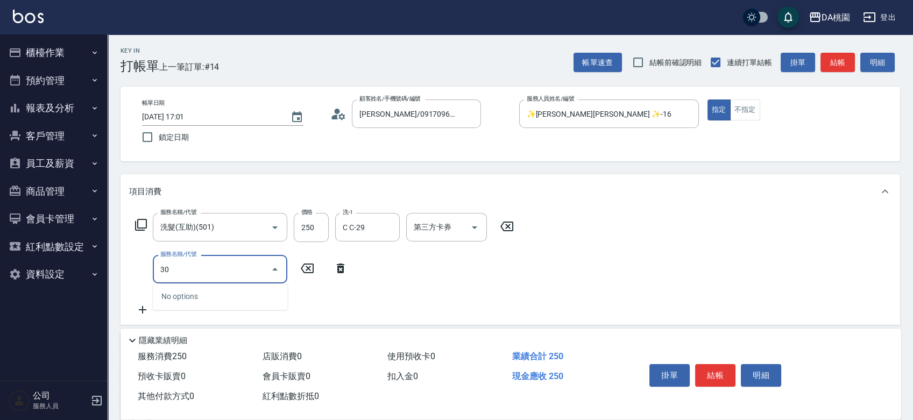
type input "303"
type input "50"
type input "A級剪髮(303)"
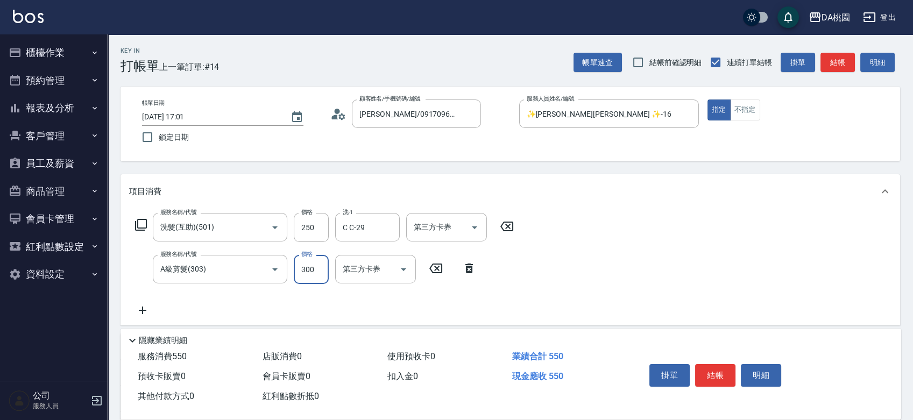
type input "5"
type input "20"
type input "50"
type input "30"
type input "500"
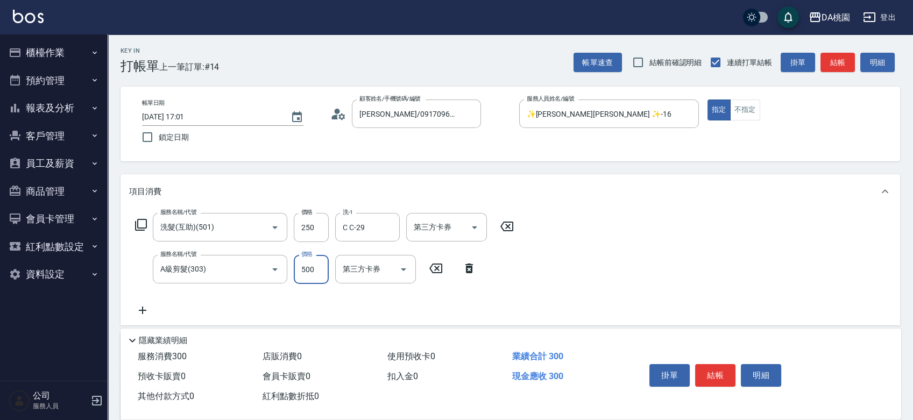
type input "70"
type input "500"
click at [723, 369] on button "結帳" at bounding box center [715, 375] width 40 height 23
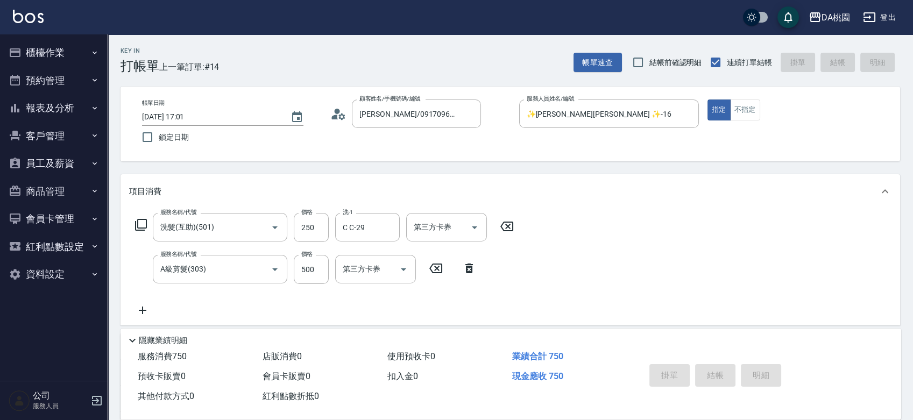
type input "2025/08/15 17:02"
type input "0"
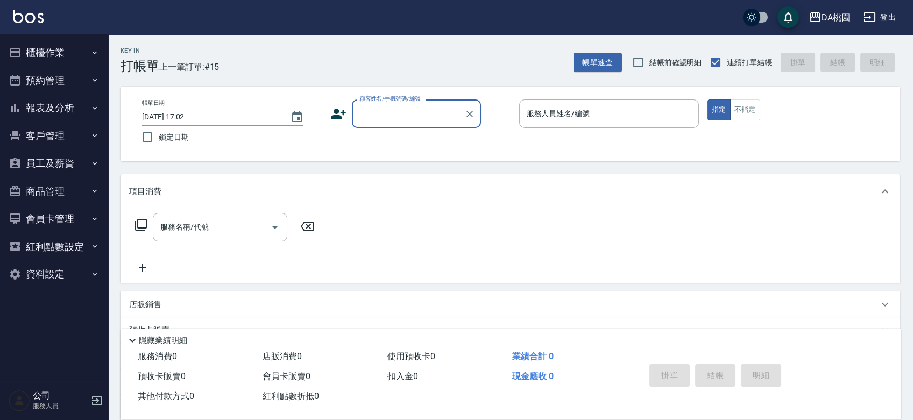
click at [62, 48] on button "櫃檯作業" at bounding box center [53, 53] width 99 height 28
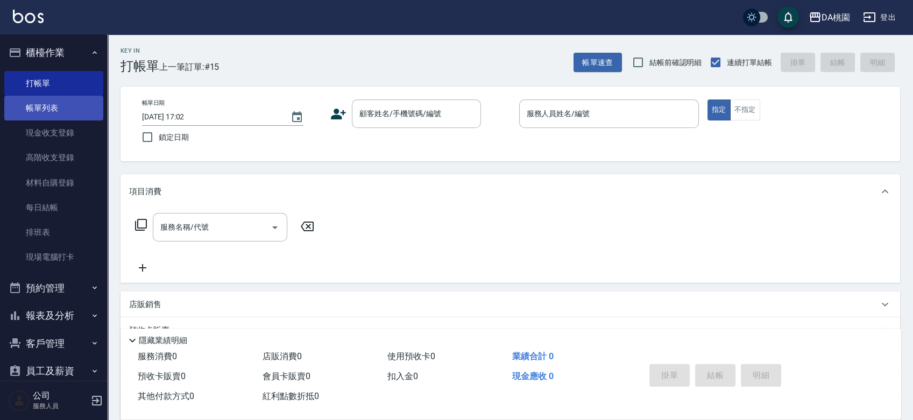
click at [56, 98] on link "帳單列表" at bounding box center [53, 108] width 99 height 25
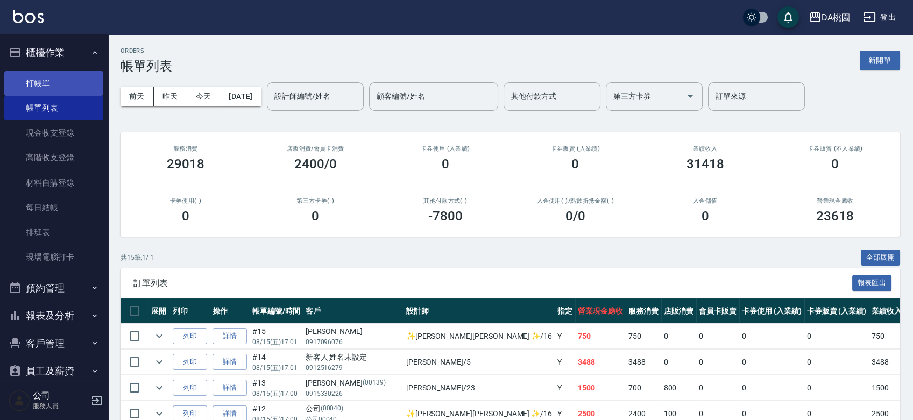
click at [51, 85] on link "打帳單" at bounding box center [53, 83] width 99 height 25
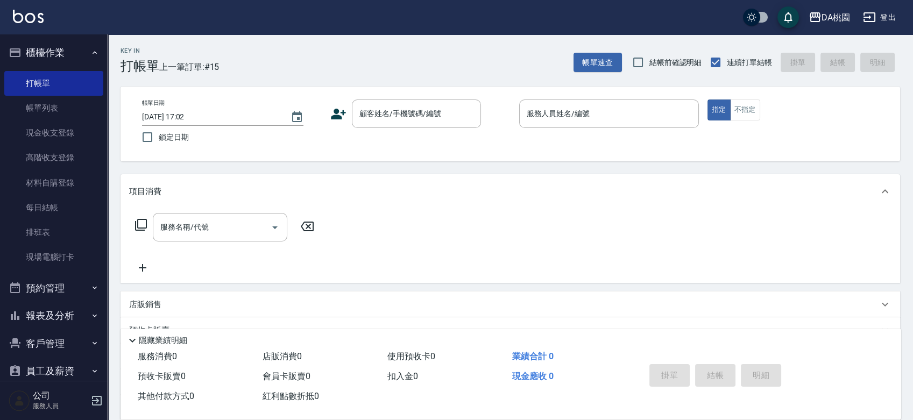
click at [497, 166] on div "Key In 打帳單 上一筆訂單:#15 帳單速查 結帳前確認明細 連續打單結帳 掛單 結帳 明細 帳單日期 2025/08/15 17:02 鎖定日期 顧客…" at bounding box center [510, 304] width 805 height 540
click at [498, 164] on div "Key In 打帳單 上一筆訂單:#15 帳單速查 結帳前確認明細 連續打單結帳 掛單 結帳 明細 帳單日期 2025/08/15 17:02 鎖定日期 顧客…" at bounding box center [510, 304] width 805 height 540
click at [41, 110] on link "帳單列表" at bounding box center [53, 108] width 99 height 25
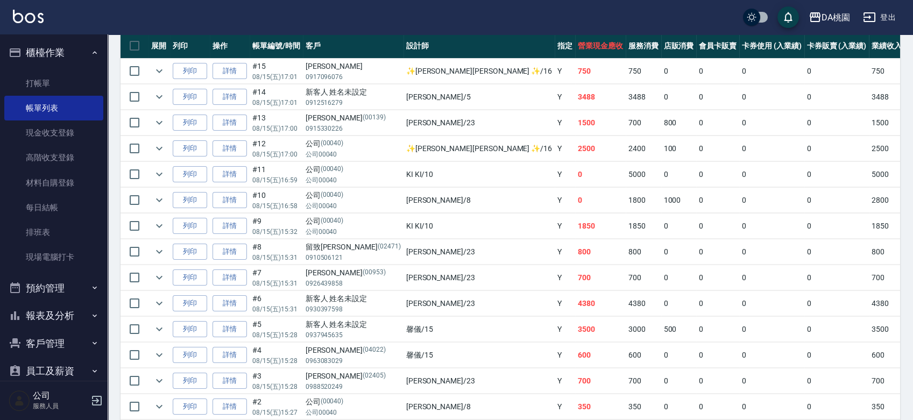
scroll to position [280, 0]
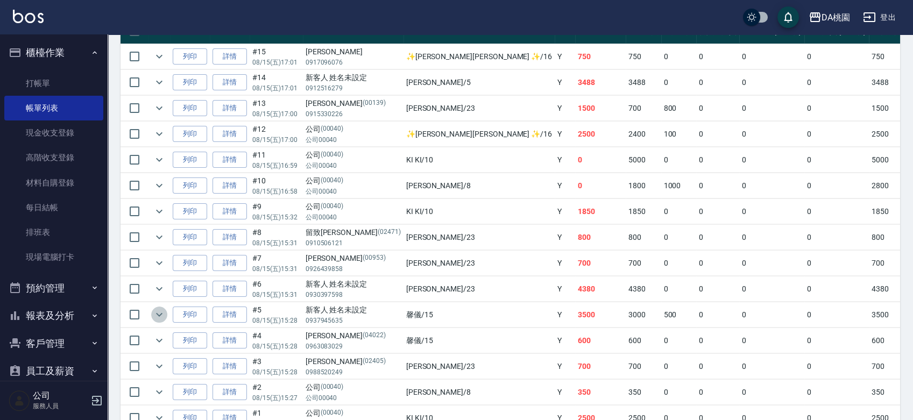
click at [157, 316] on icon "expand row" at bounding box center [159, 314] width 13 height 13
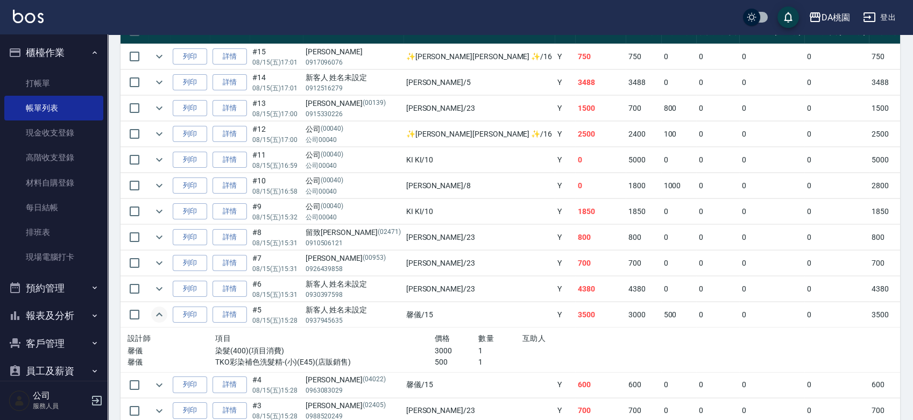
click at [157, 316] on icon "expand row" at bounding box center [159, 314] width 13 height 13
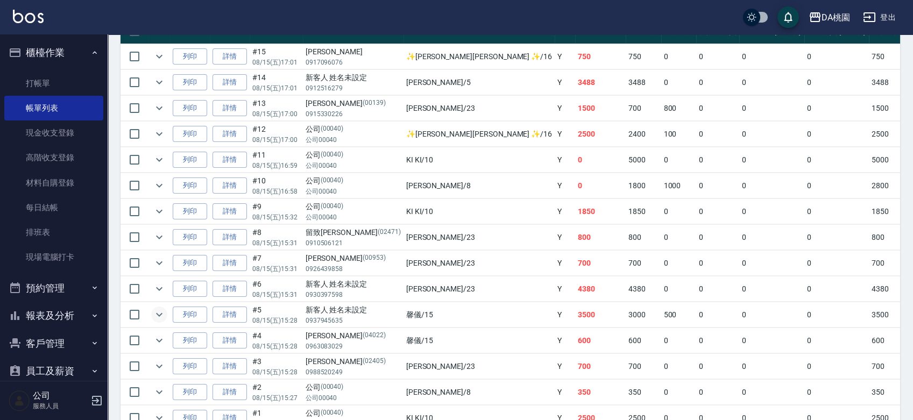
scroll to position [0, 0]
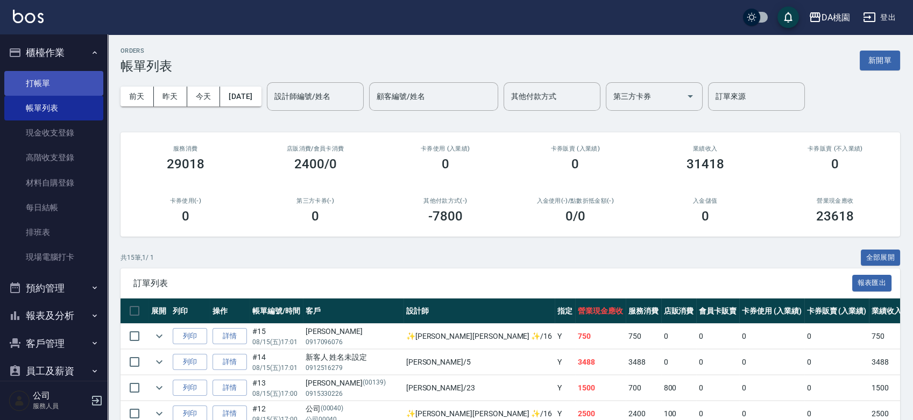
click at [54, 86] on link "打帳單" at bounding box center [53, 83] width 99 height 25
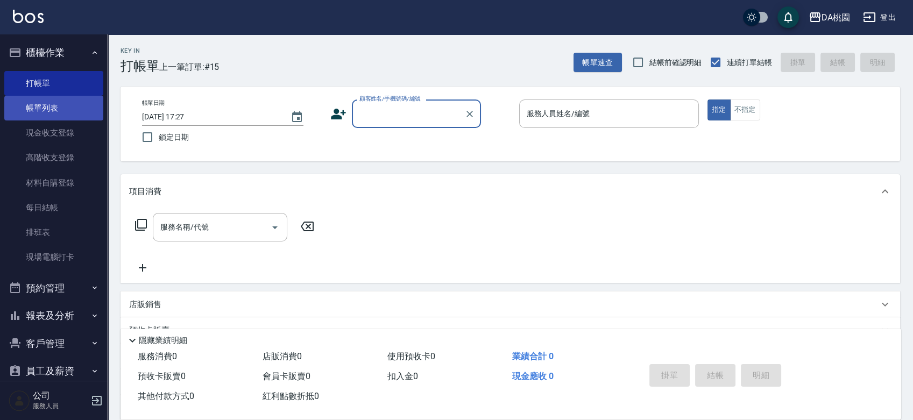
click at [49, 109] on link "帳單列表" at bounding box center [53, 108] width 99 height 25
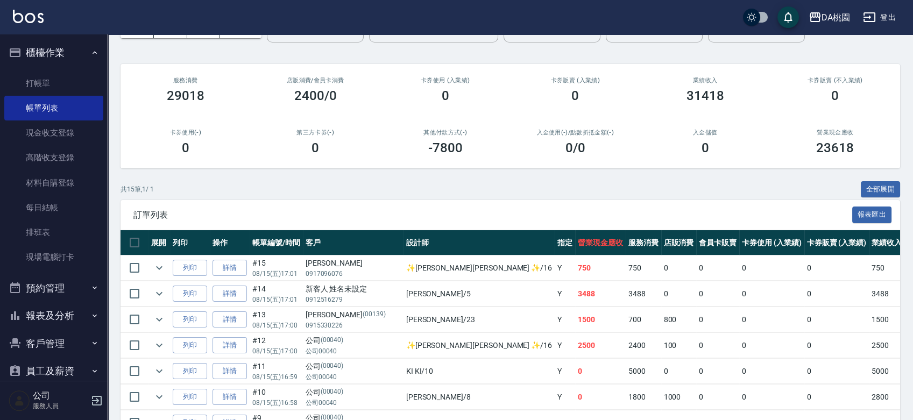
scroll to position [179, 0]
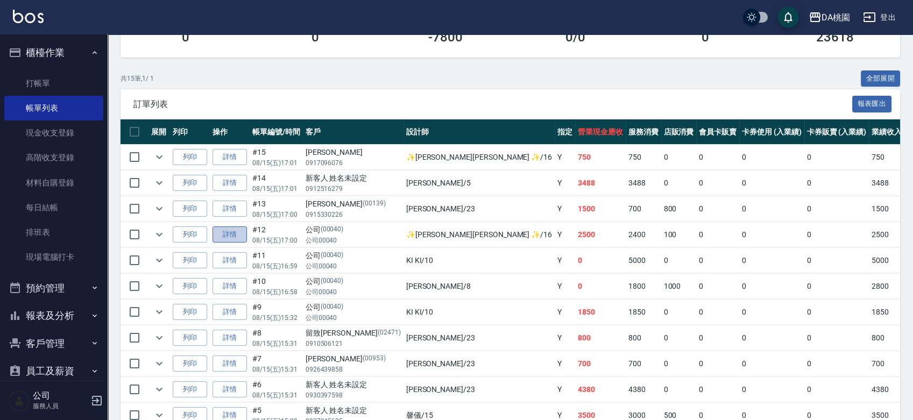
click at [225, 234] on link "詳情" at bounding box center [230, 234] width 34 height 17
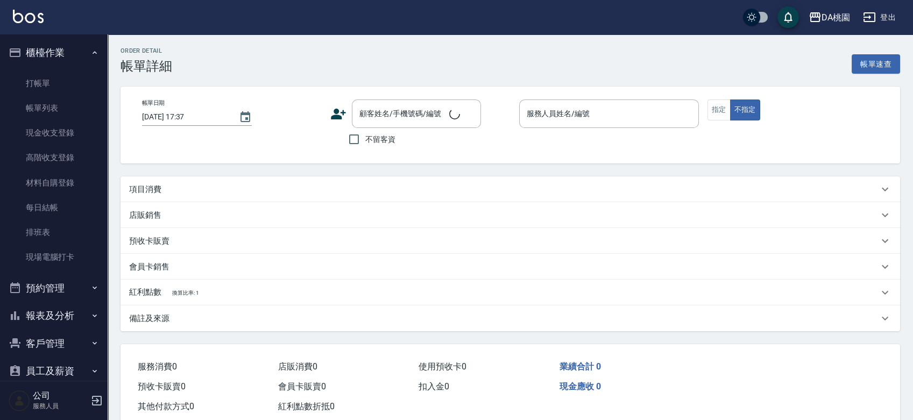
type input "[DATE] 17:00"
type input "✨[PERSON_NAME][PERSON_NAME] ✨-16"
type input "250"
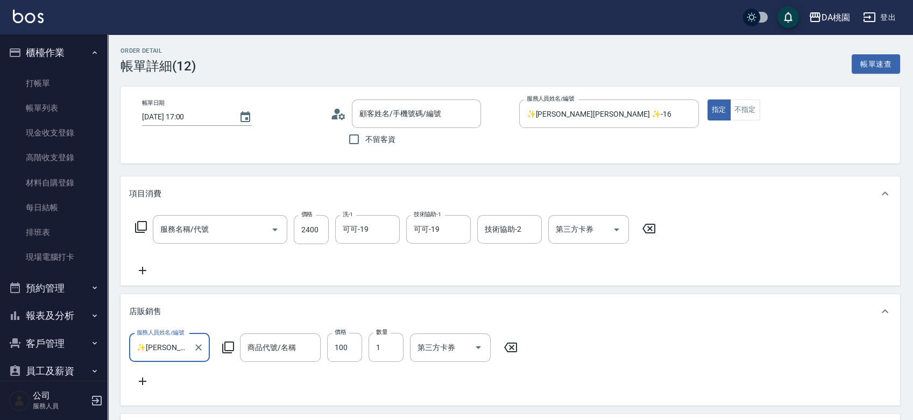
type input "公司/公司00040/00040"
type input "離子燙-互助(201)"
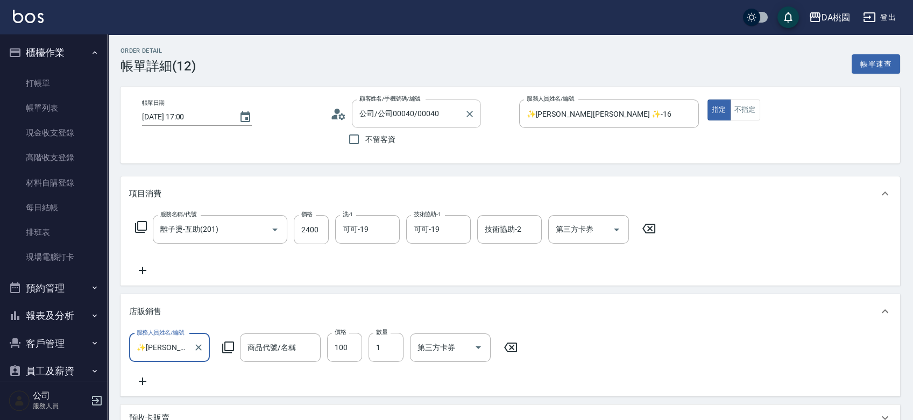
type input "鉑金光燦柔順油"
click at [470, 111] on icon "Clear" at bounding box center [469, 114] width 11 height 11
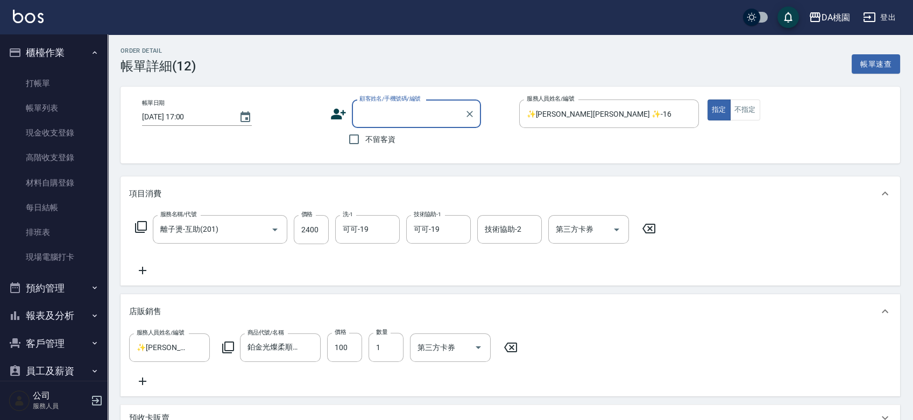
click at [428, 115] on input "顧客姓名/手機號碼/編號" at bounding box center [408, 113] width 103 height 19
type input "0902277330"
click at [626, 178] on div "項目消費" at bounding box center [511, 193] width 780 height 34
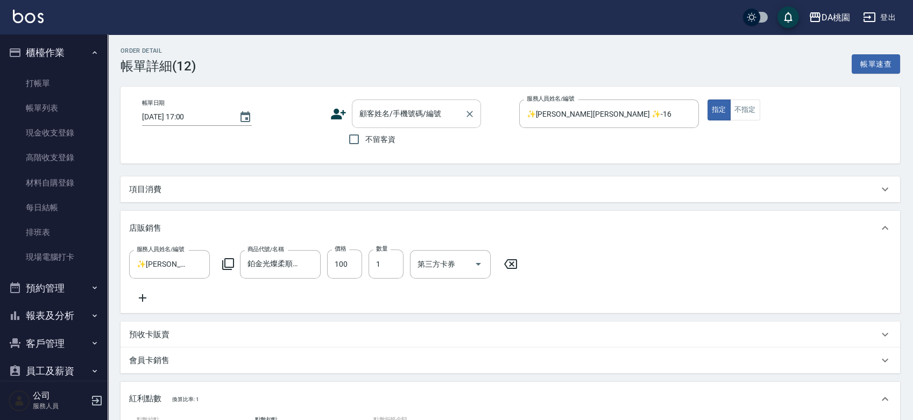
click at [362, 107] on input "顧客姓名/手機號碼/編號" at bounding box center [408, 113] width 103 height 19
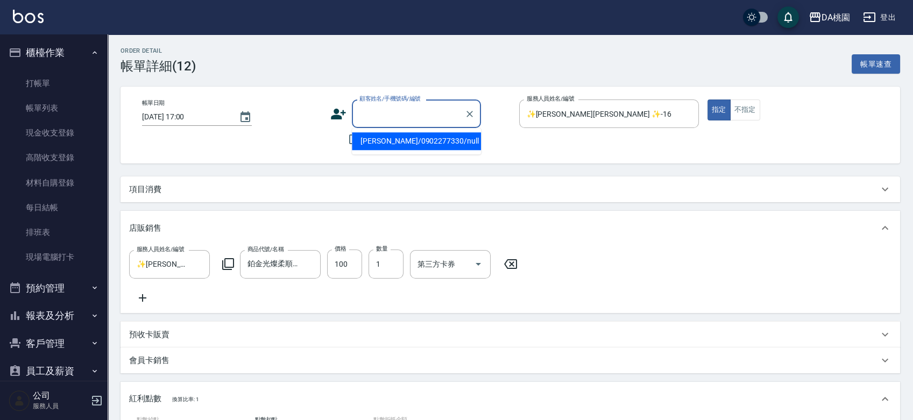
click at [414, 146] on li "[PERSON_NAME]/0902277330/null" at bounding box center [416, 141] width 129 height 18
type input "[PERSON_NAME]/0902277330/null"
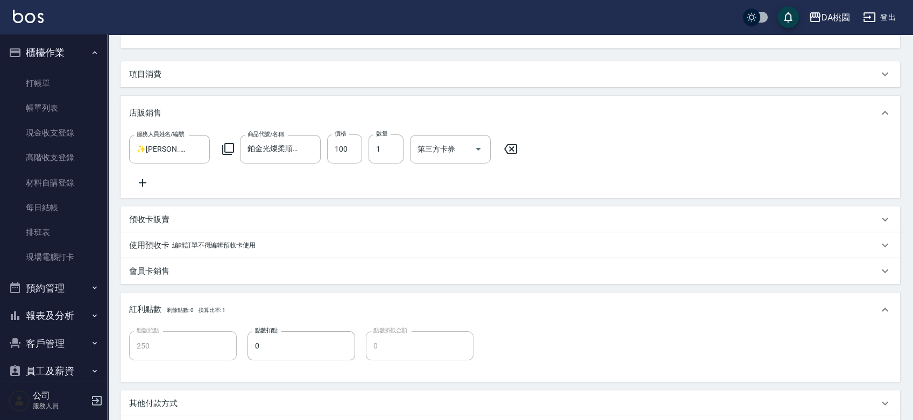
scroll to position [261, 0]
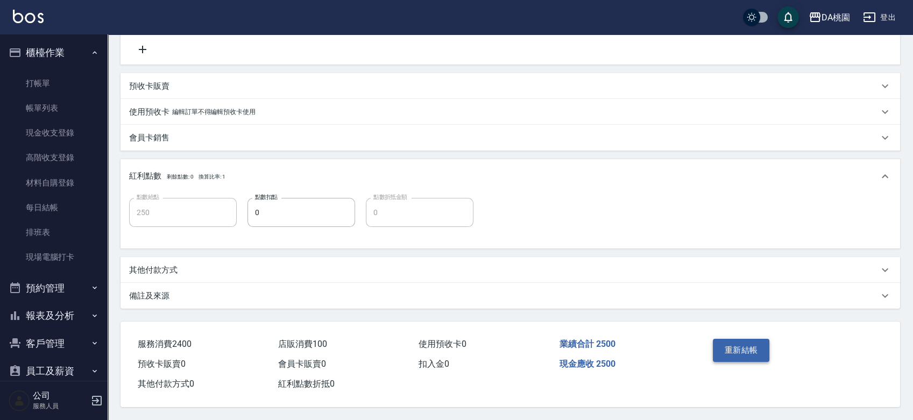
click at [735, 352] on button "重新結帳" at bounding box center [741, 350] width 57 height 23
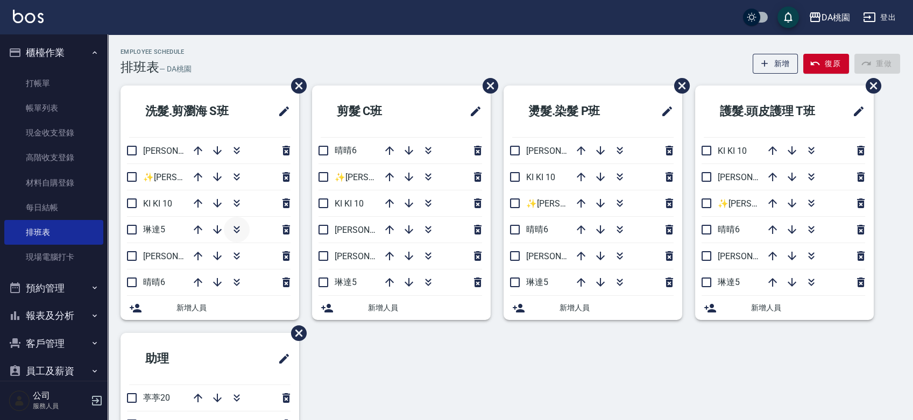
click at [244, 222] on button "button" at bounding box center [237, 230] width 26 height 26
